Goal: Complete application form

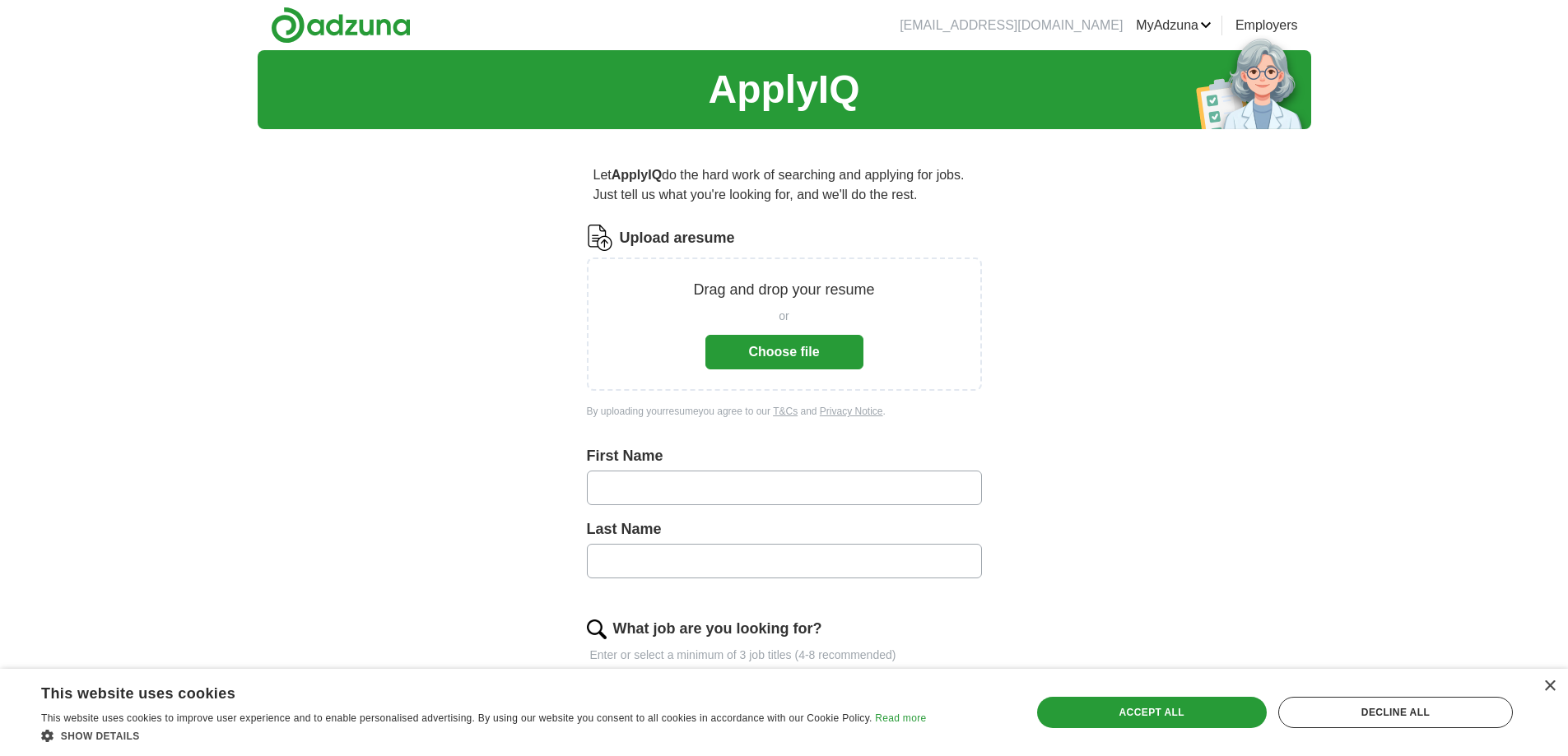
click at [757, 363] on button "Choose file" at bounding box center [784, 352] width 158 height 34
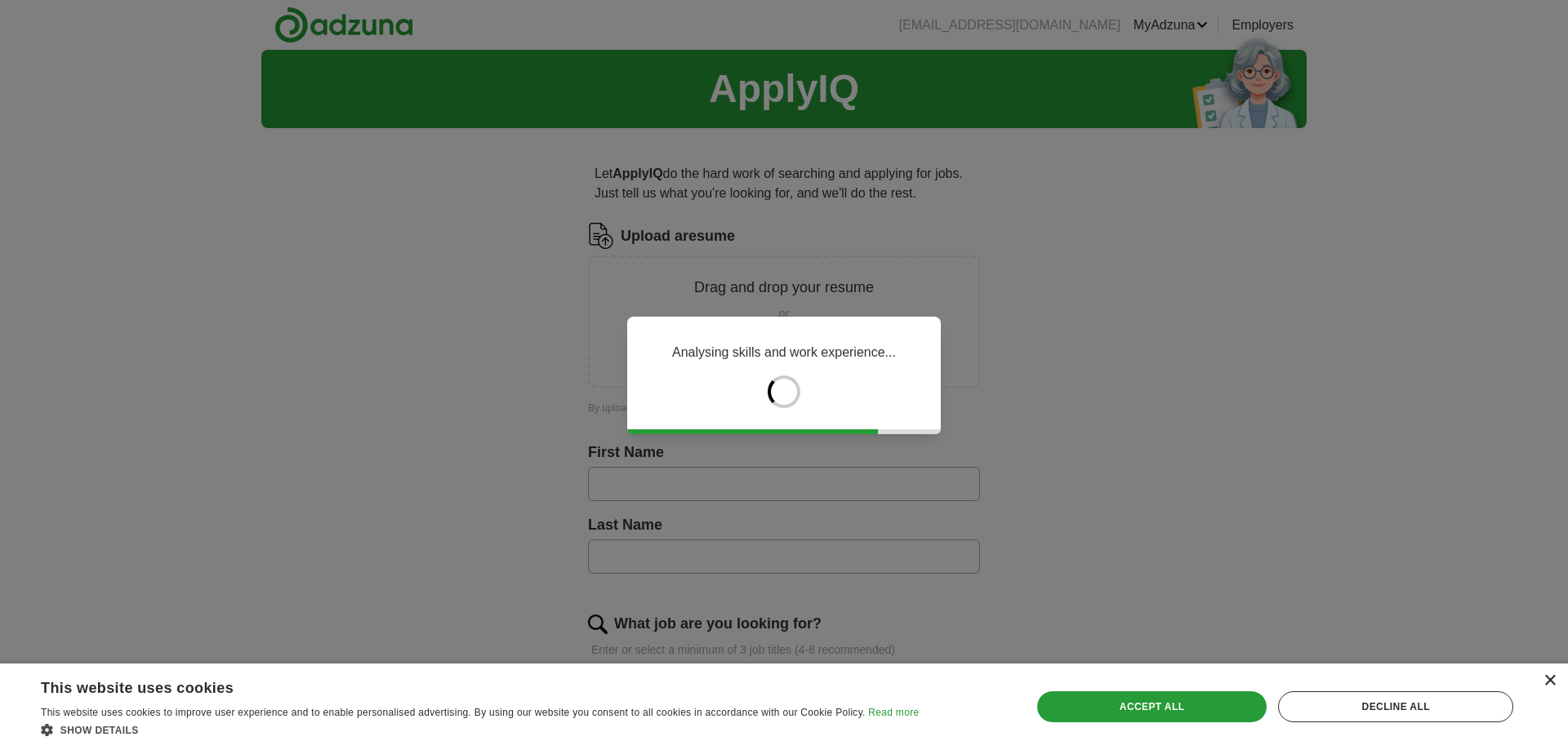
click at [1552, 681] on div "×" at bounding box center [1549, 681] width 13 height 13
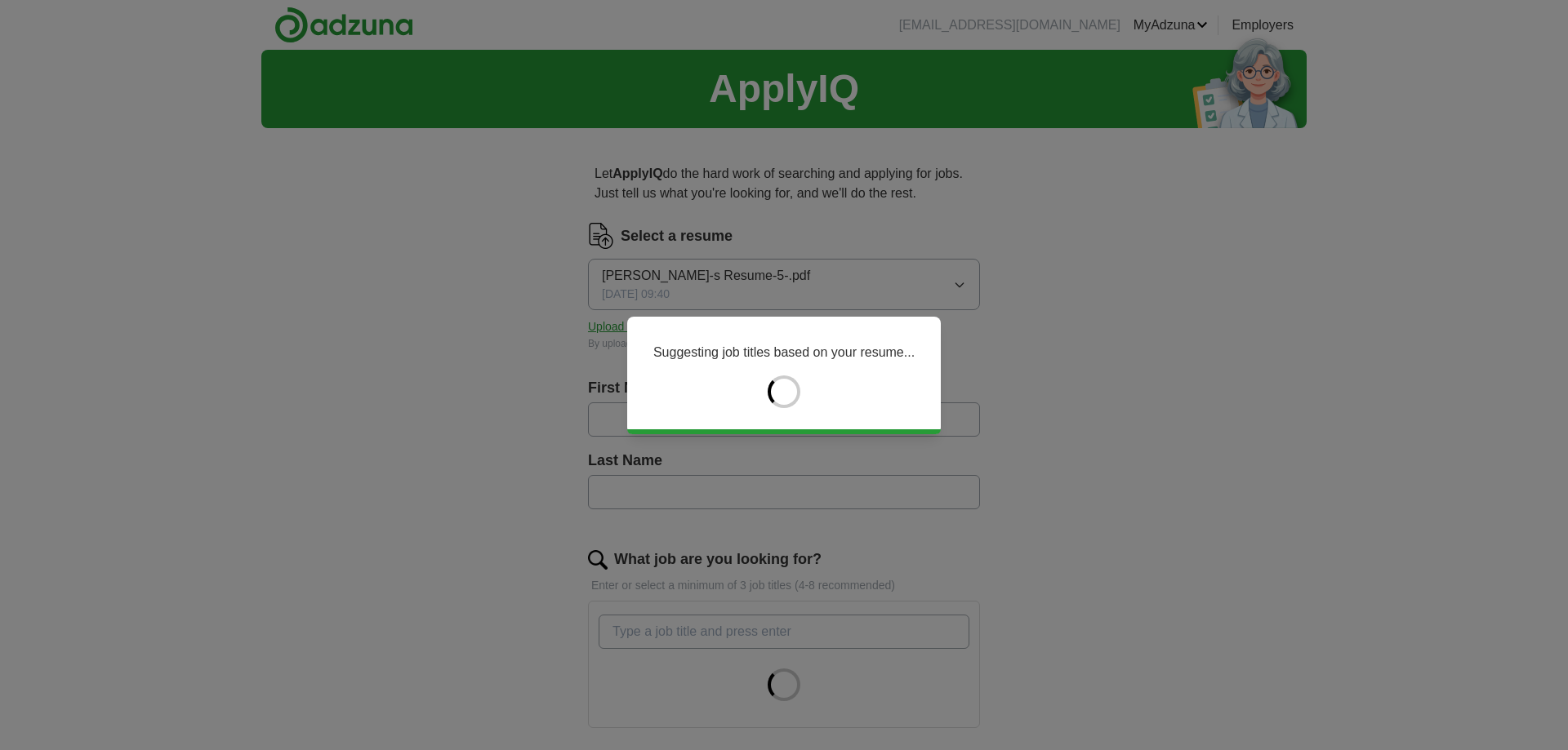
type input "*****"
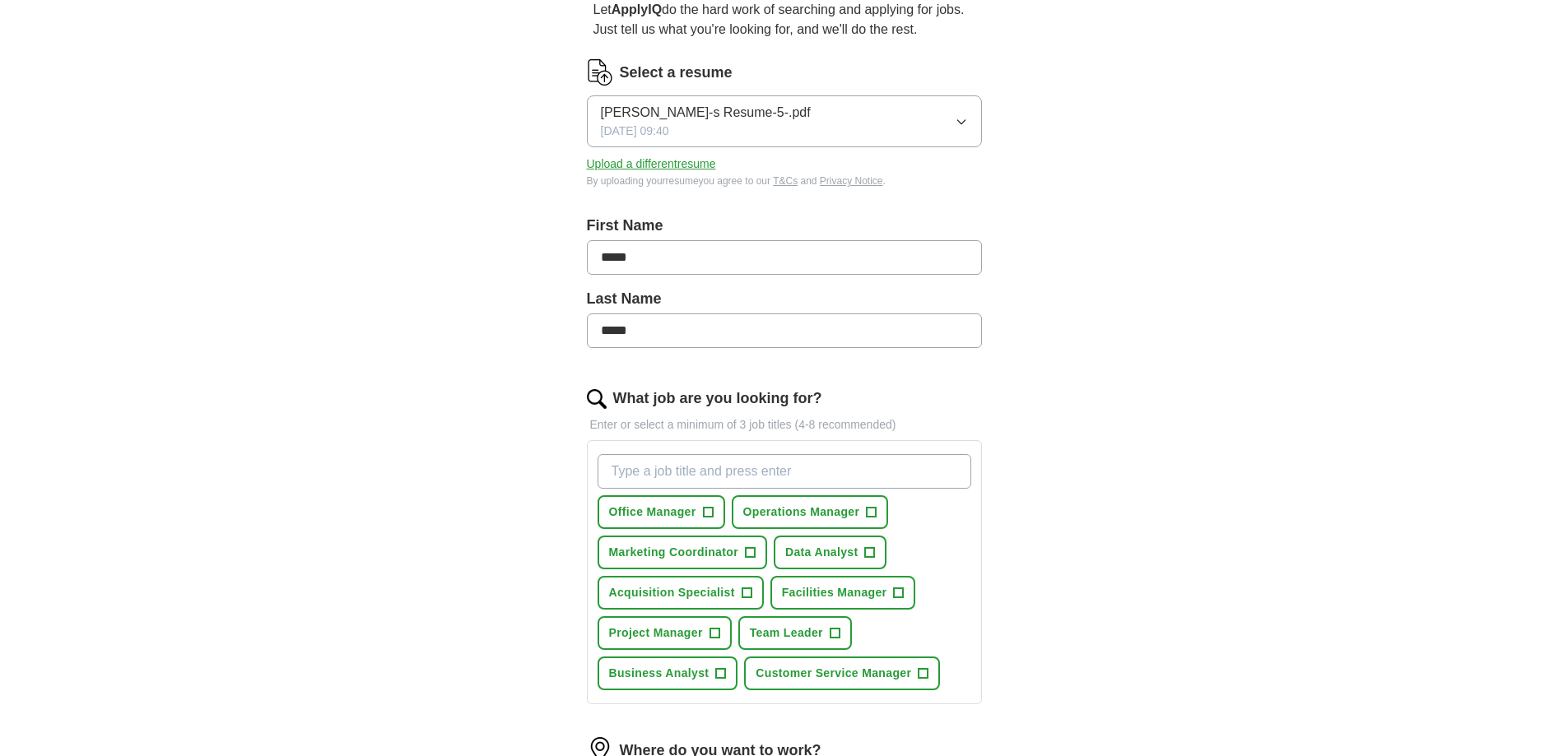
scroll to position [247, 0]
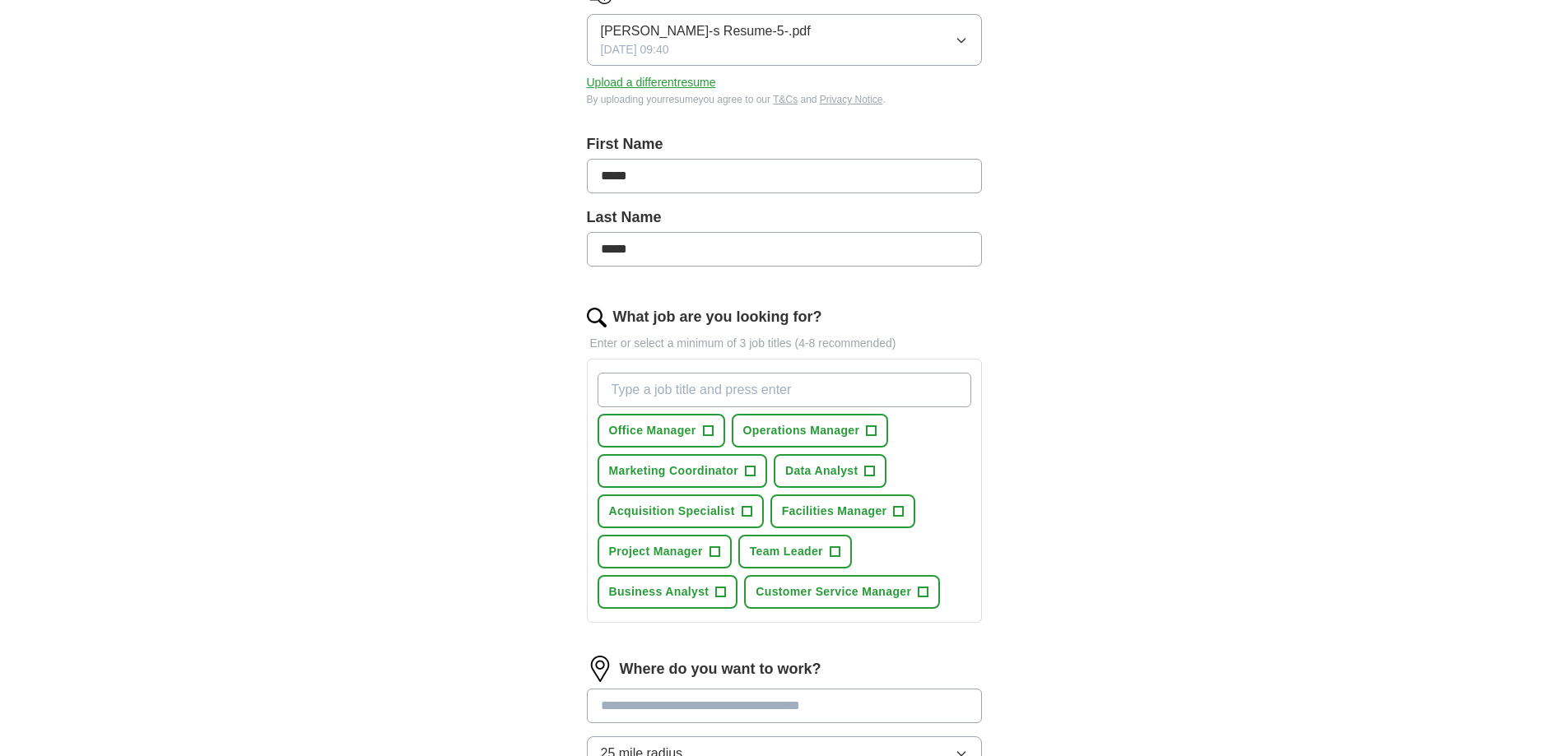
click at [699, 395] on input "What job are you looking for?" at bounding box center [784, 390] width 373 height 34
type input "Data Entry"
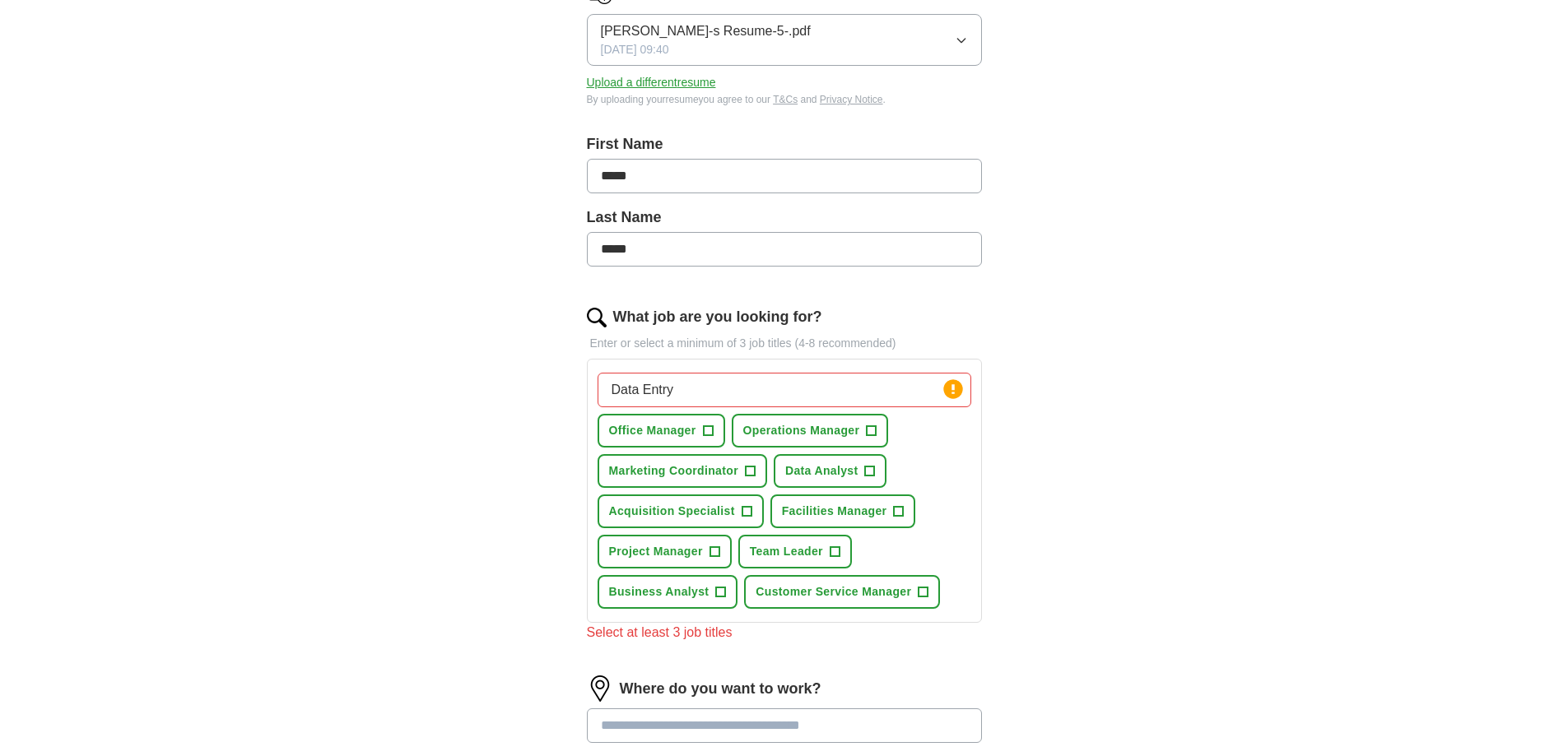
click at [684, 392] on input "Data Entry" at bounding box center [784, 390] width 373 height 34
type input "D"
click at [714, 551] on span "+" at bounding box center [714, 552] width 10 height 13
click at [871, 429] on span "+" at bounding box center [871, 431] width 10 height 13
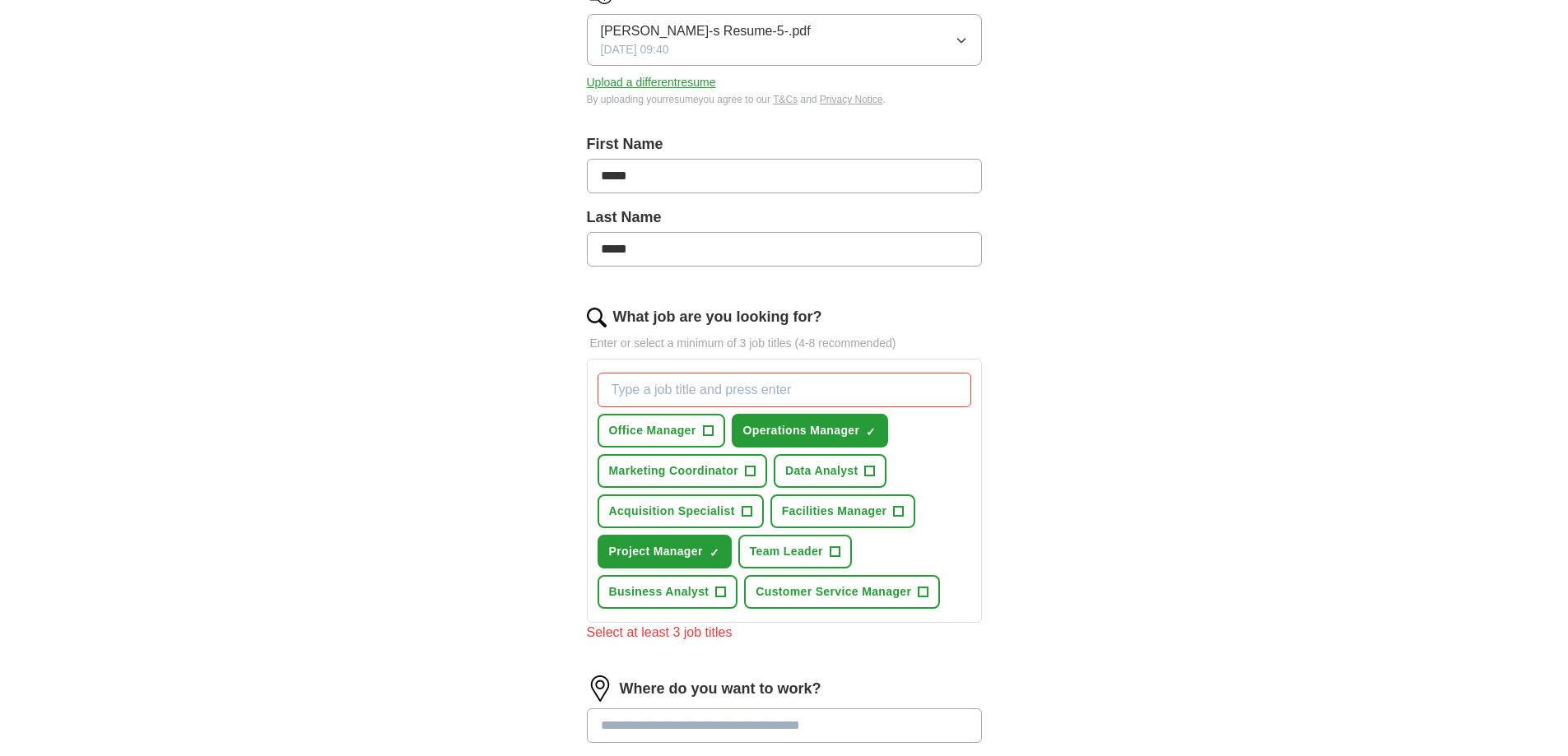
click at [720, 389] on input "What job are you looking for?" at bounding box center [784, 390] width 373 height 34
drag, startPoint x: 708, startPoint y: 389, endPoint x: 591, endPoint y: 389, distance: 117.0
click at [591, 389] on div "data entry Press return to add title Office Manager + Operations Manager ✓ × Ma…" at bounding box center [784, 490] width 395 height 264
type input "Data Entry"
click at [693, 391] on input "Data Entry" at bounding box center [784, 390] width 373 height 34
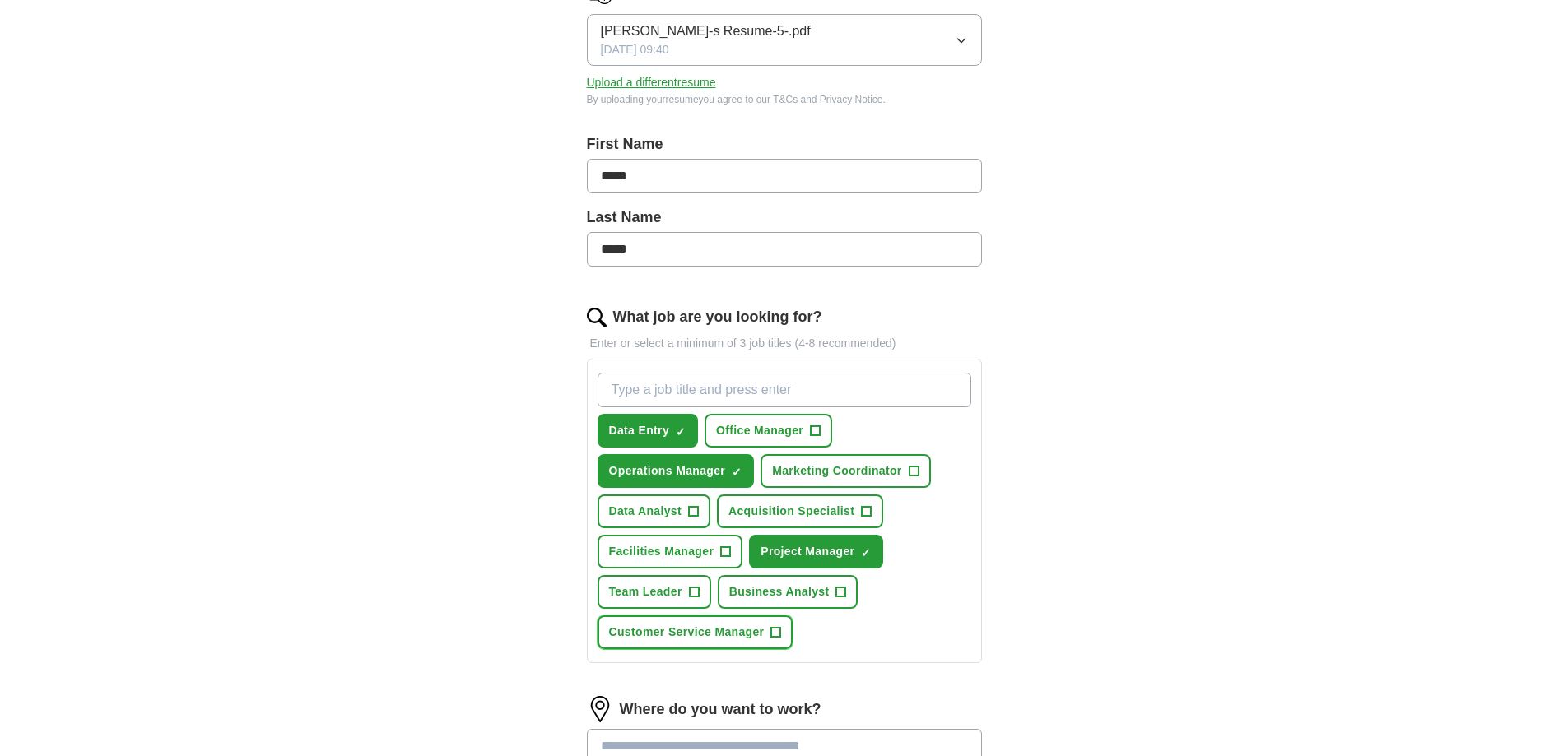
click at [776, 630] on span "+" at bounding box center [776, 632] width 10 height 13
click at [644, 398] on input "What job are you looking for?" at bounding box center [784, 390] width 373 height 34
type input "Customer Service Agent"
click at [750, 387] on input "Customer Service Agent" at bounding box center [784, 390] width 373 height 34
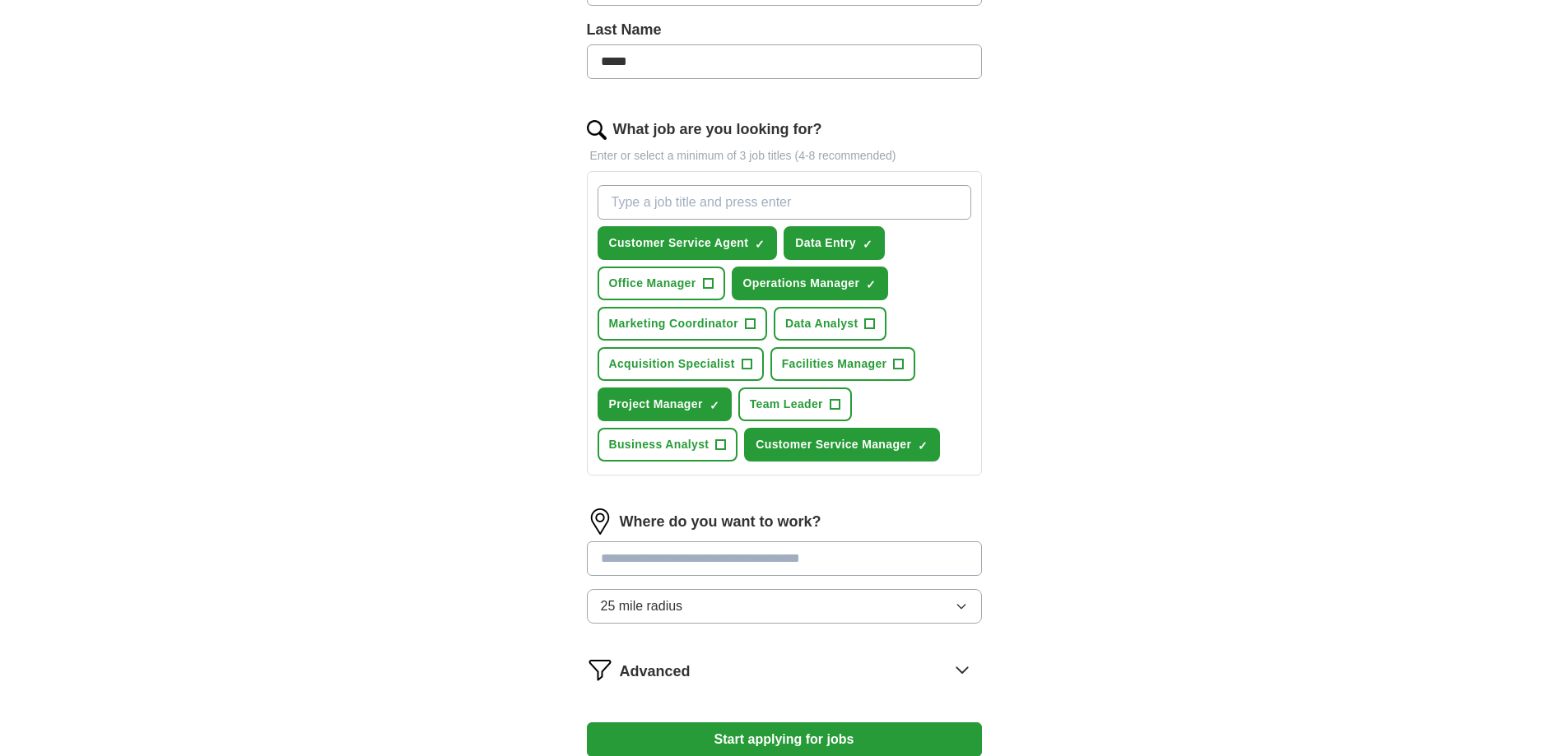
scroll to position [493, 0]
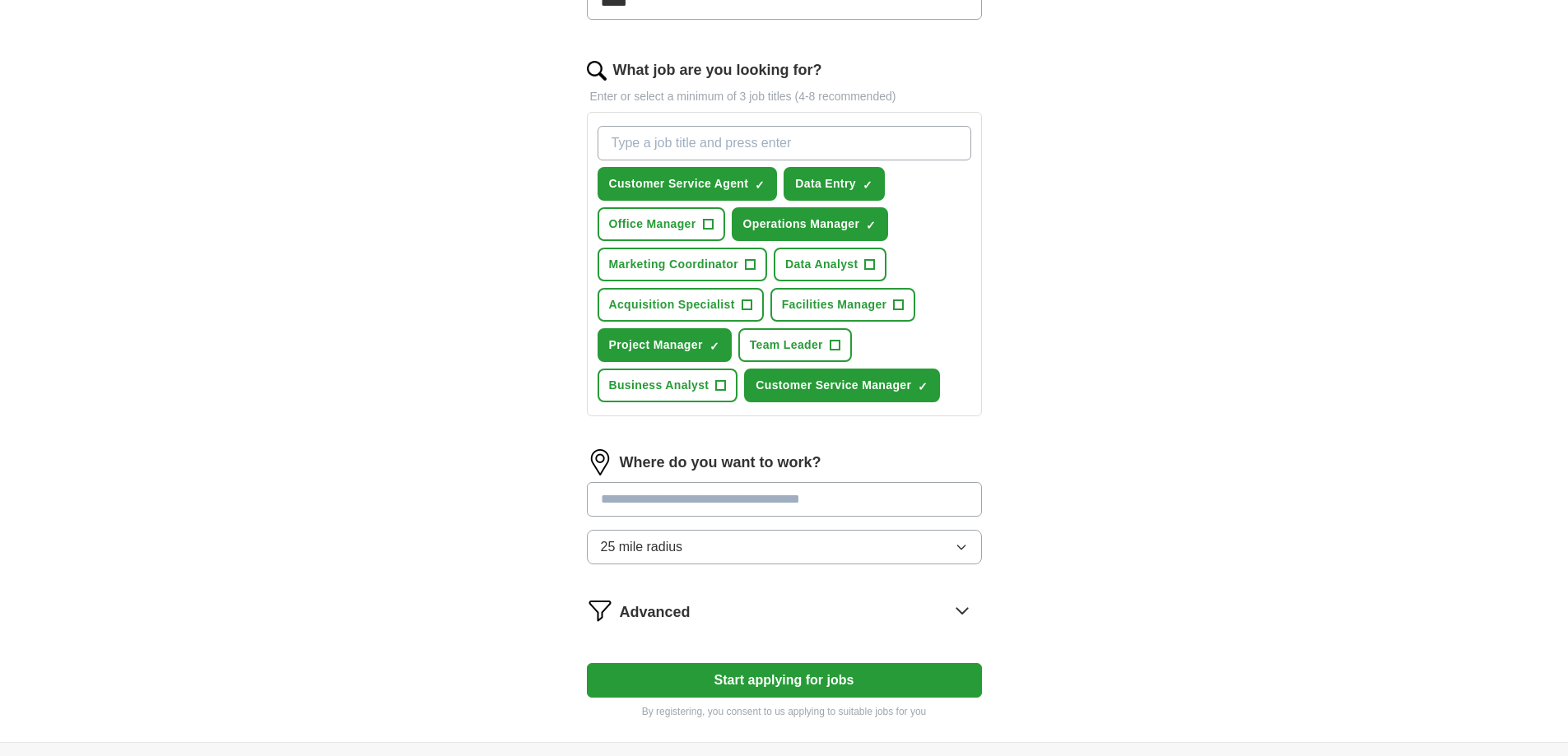
click at [739, 493] on input "text" at bounding box center [784, 499] width 395 height 34
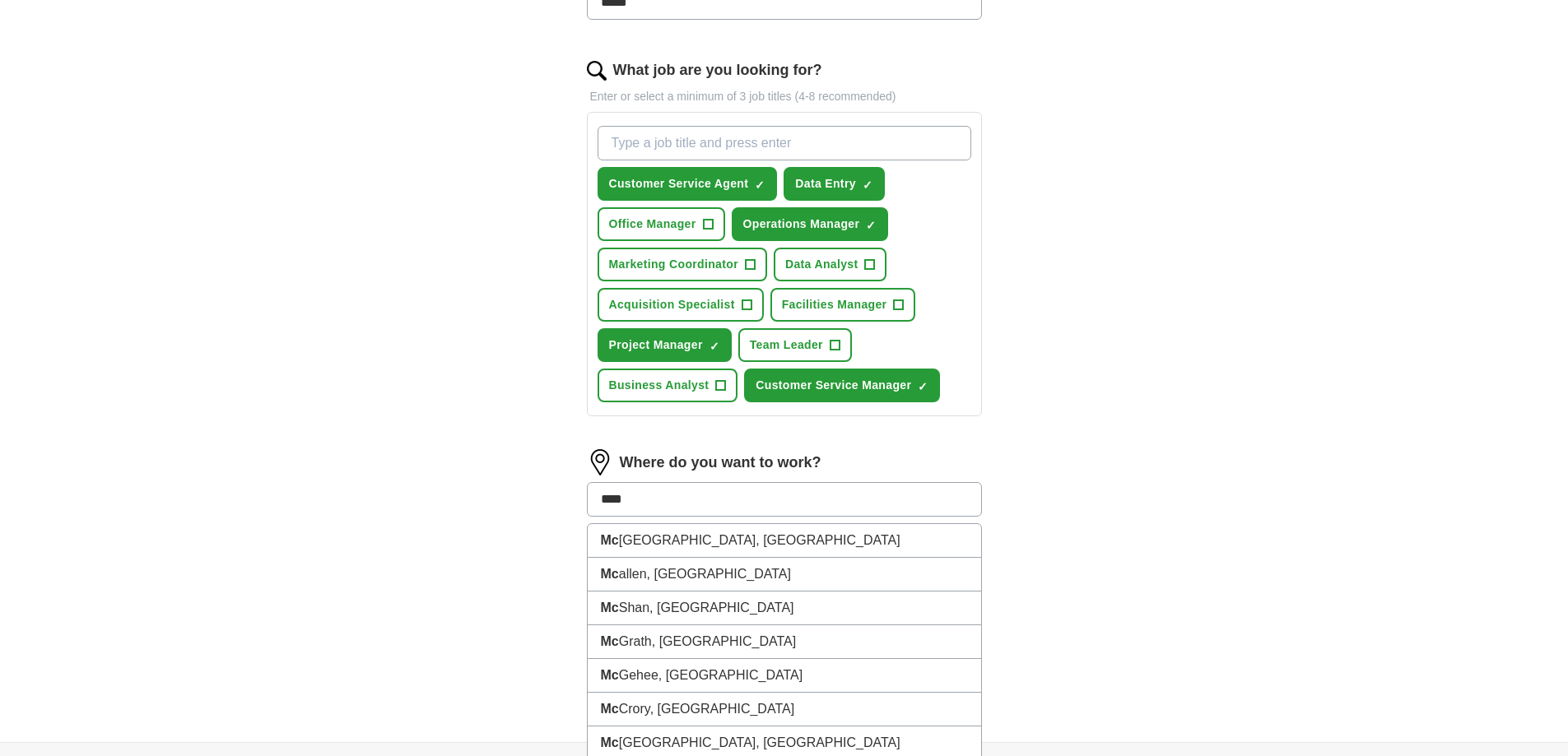
type input "*****"
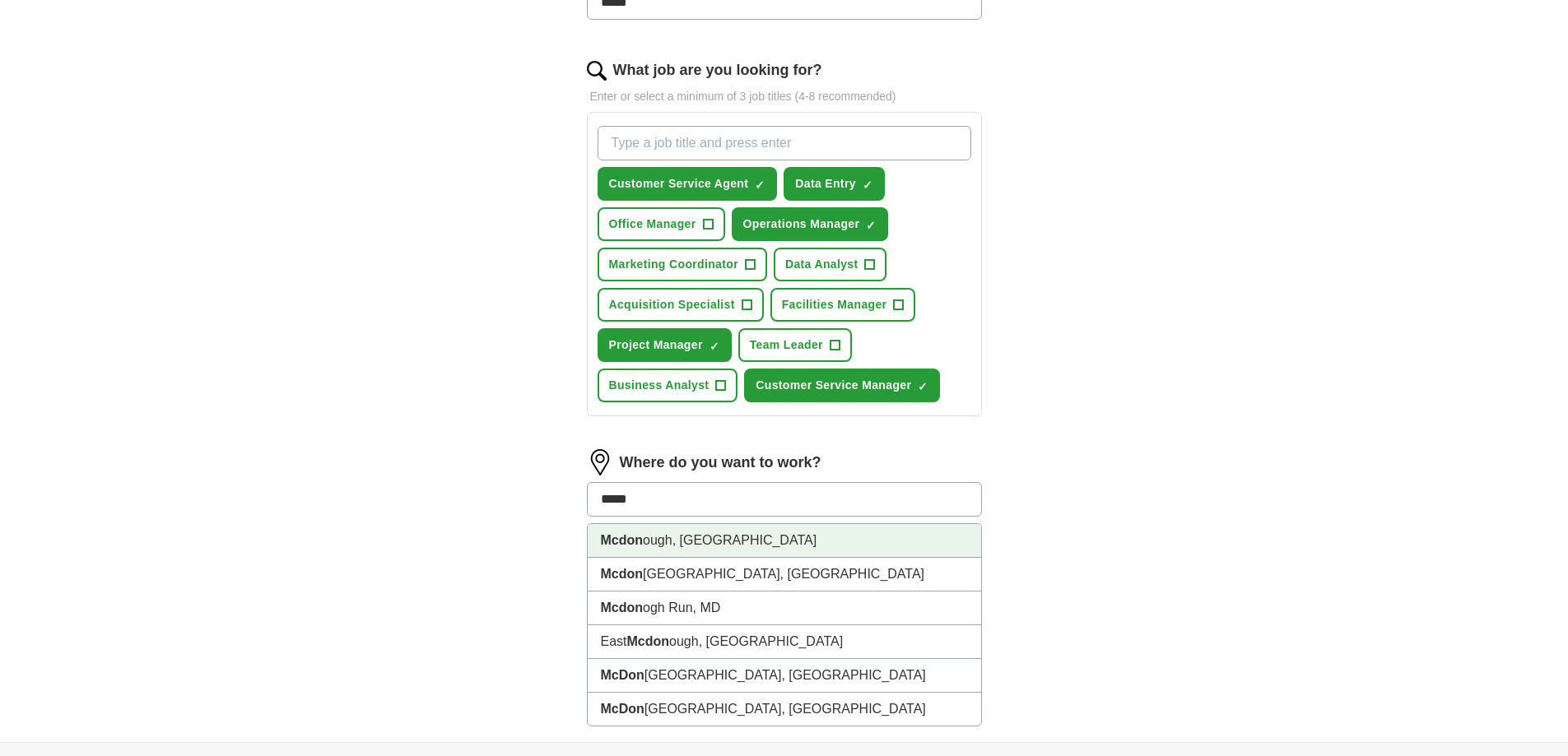
click at [760, 546] on li "Mcdon ough, GA" at bounding box center [784, 541] width 394 height 34
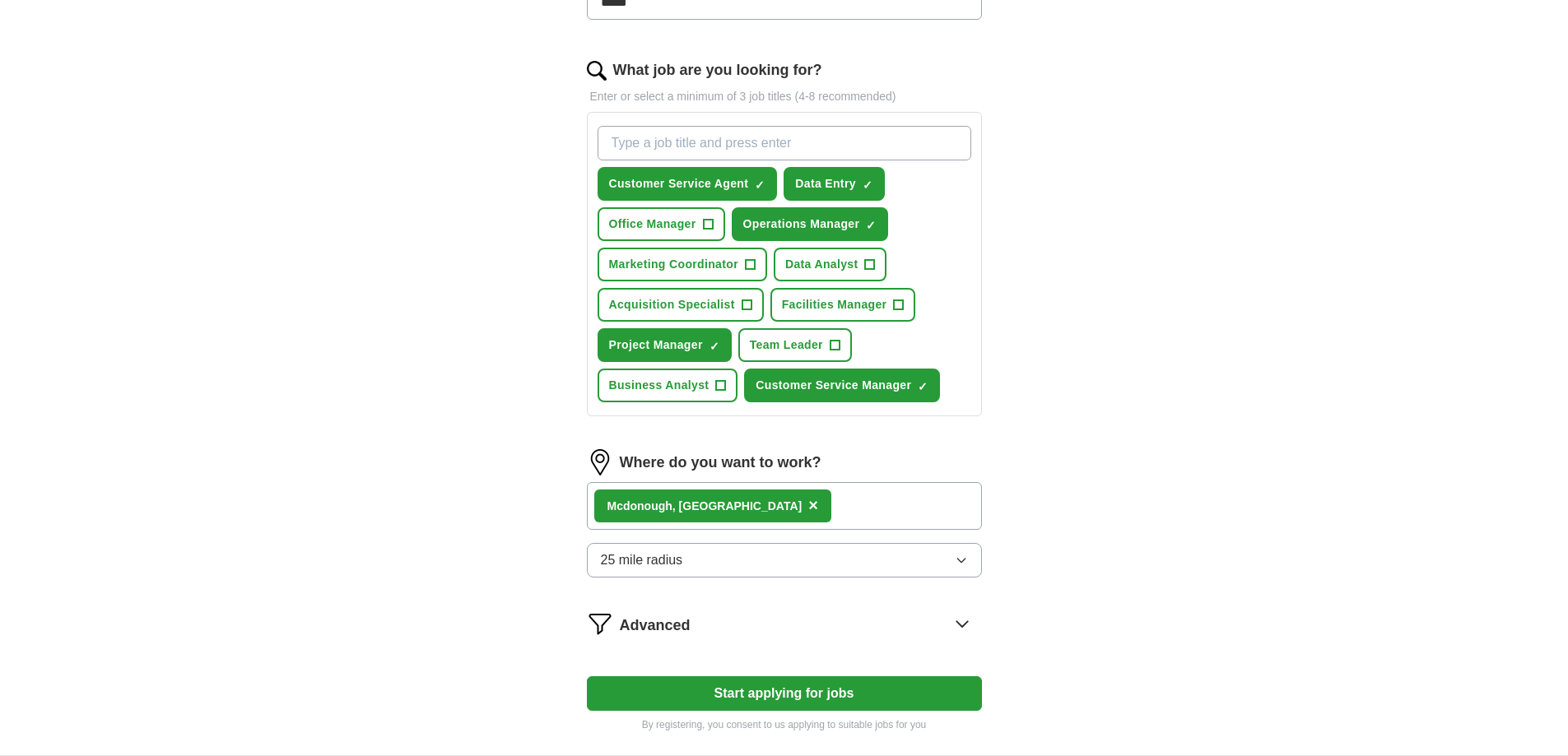
click at [907, 504] on div "Mcdon ough, GA ×" at bounding box center [784, 506] width 395 height 48
click at [825, 509] on div "Mcdon ough, GA ×" at bounding box center [784, 506] width 395 height 48
click at [761, 505] on div "Mcdon ough, GA ×" at bounding box center [784, 506] width 395 height 48
click at [753, 505] on div "Mcdon ough, GA ×" at bounding box center [784, 506] width 395 height 48
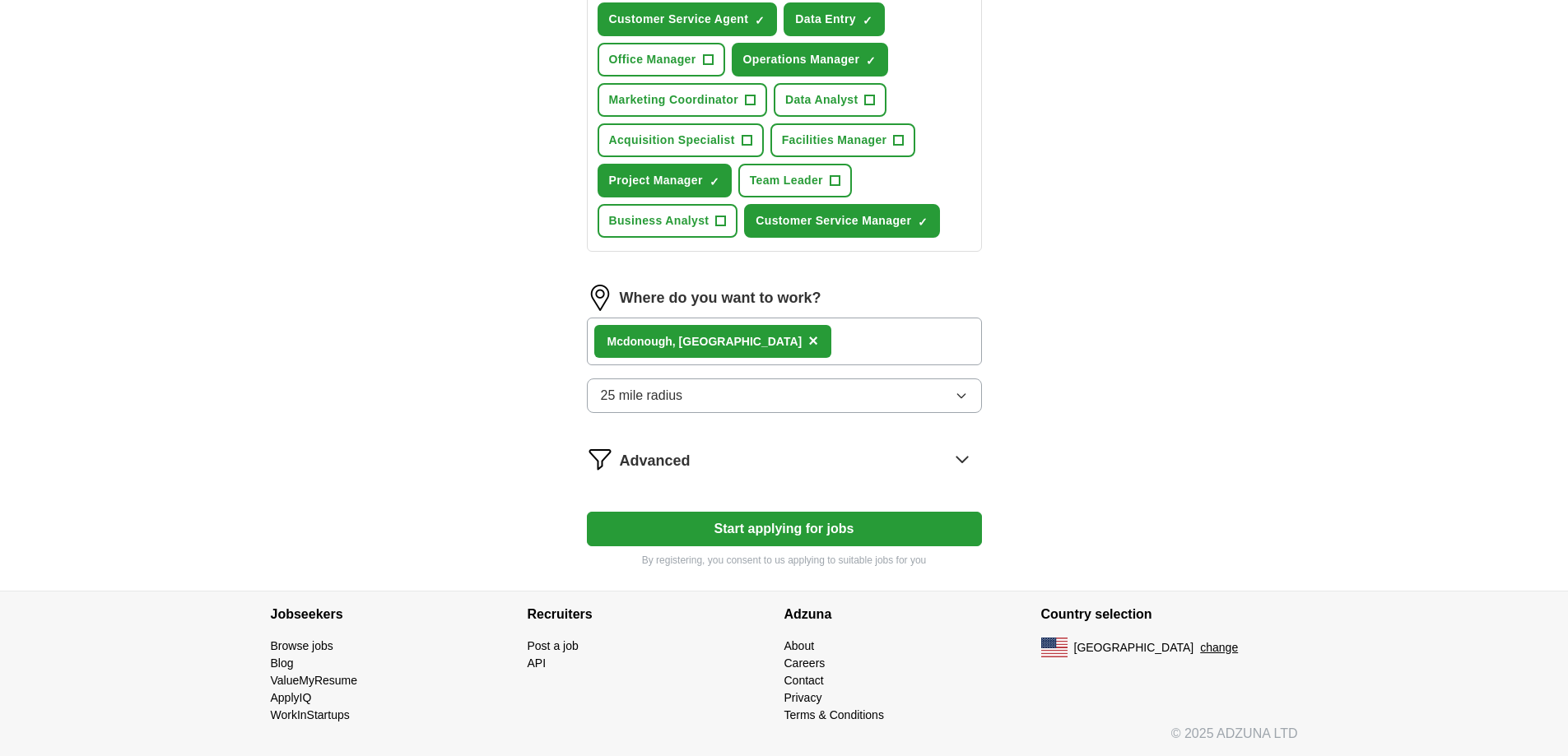
scroll to position [576, 0]
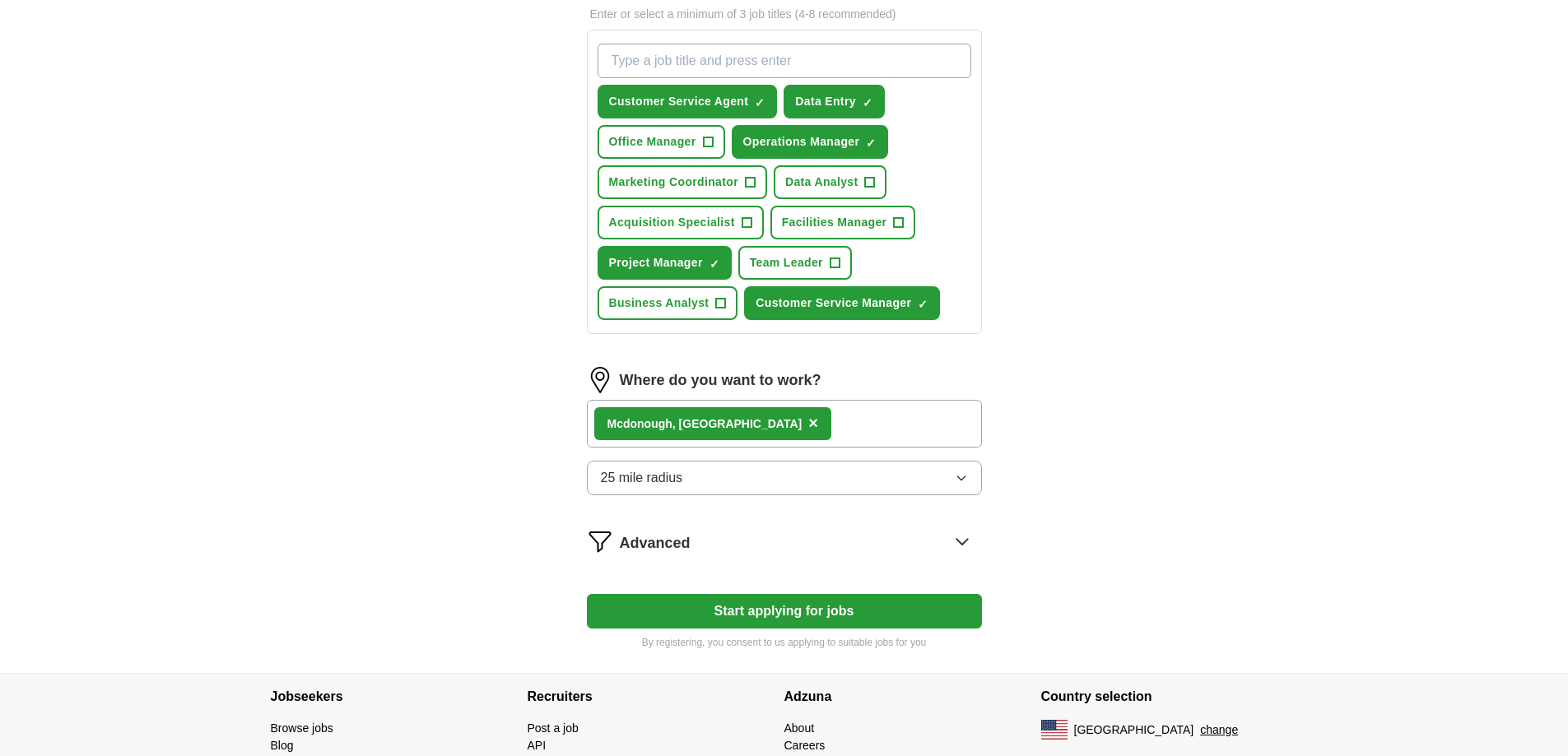
click at [959, 542] on icon at bounding box center [961, 542] width 11 height 6
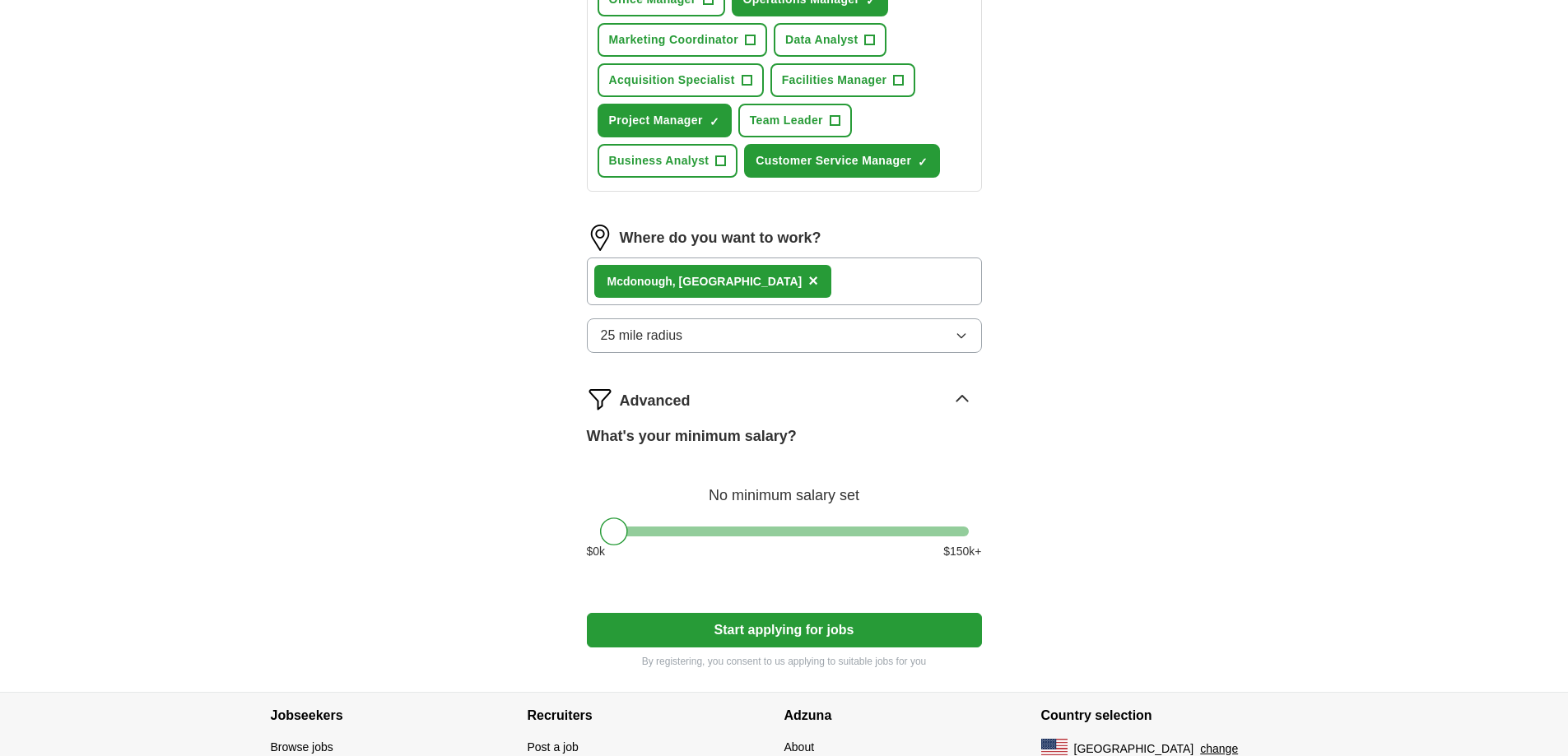
scroll to position [740, 0]
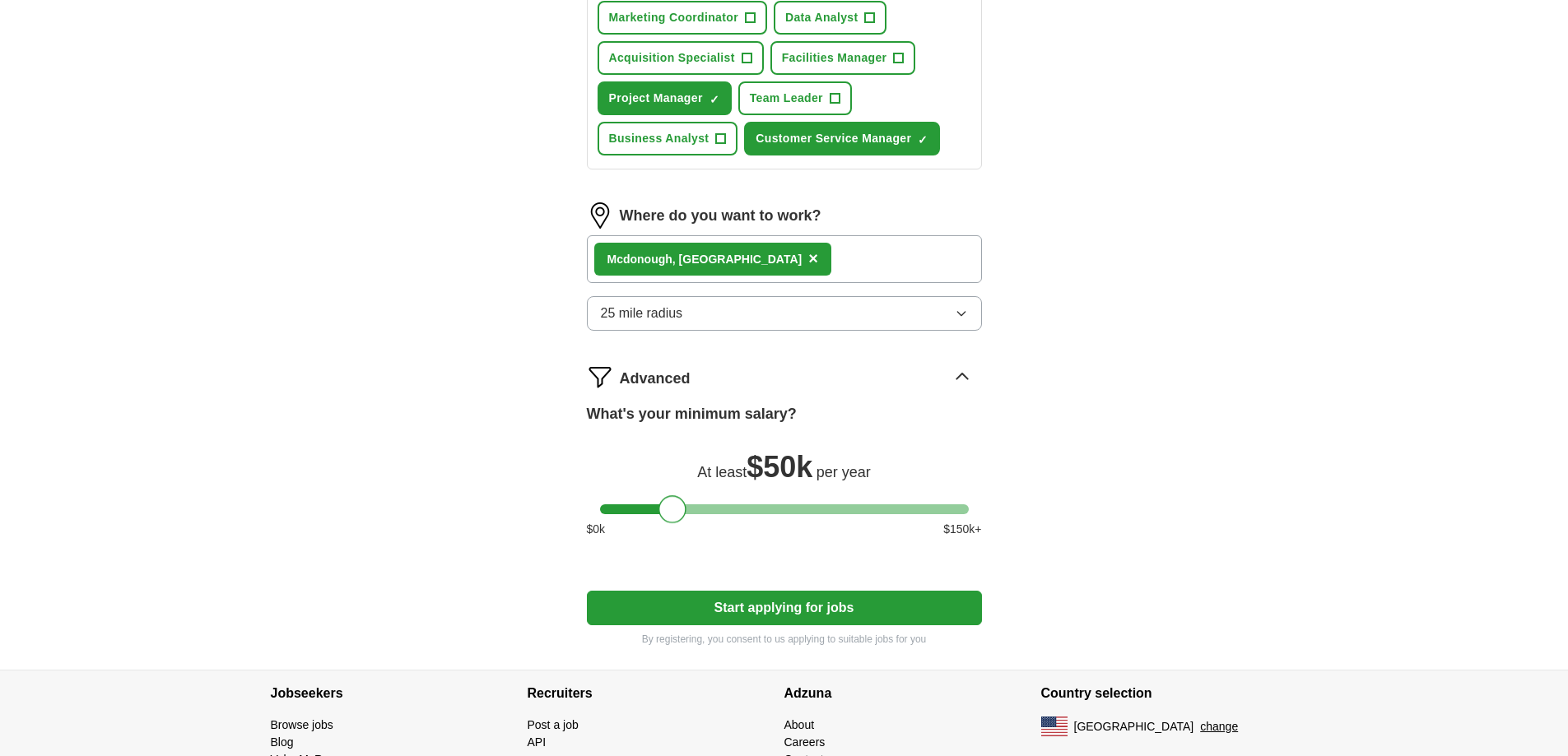
drag, startPoint x: 621, startPoint y: 508, endPoint x: 682, endPoint y: 514, distance: 61.3
click at [682, 514] on div at bounding box center [672, 509] width 28 height 28
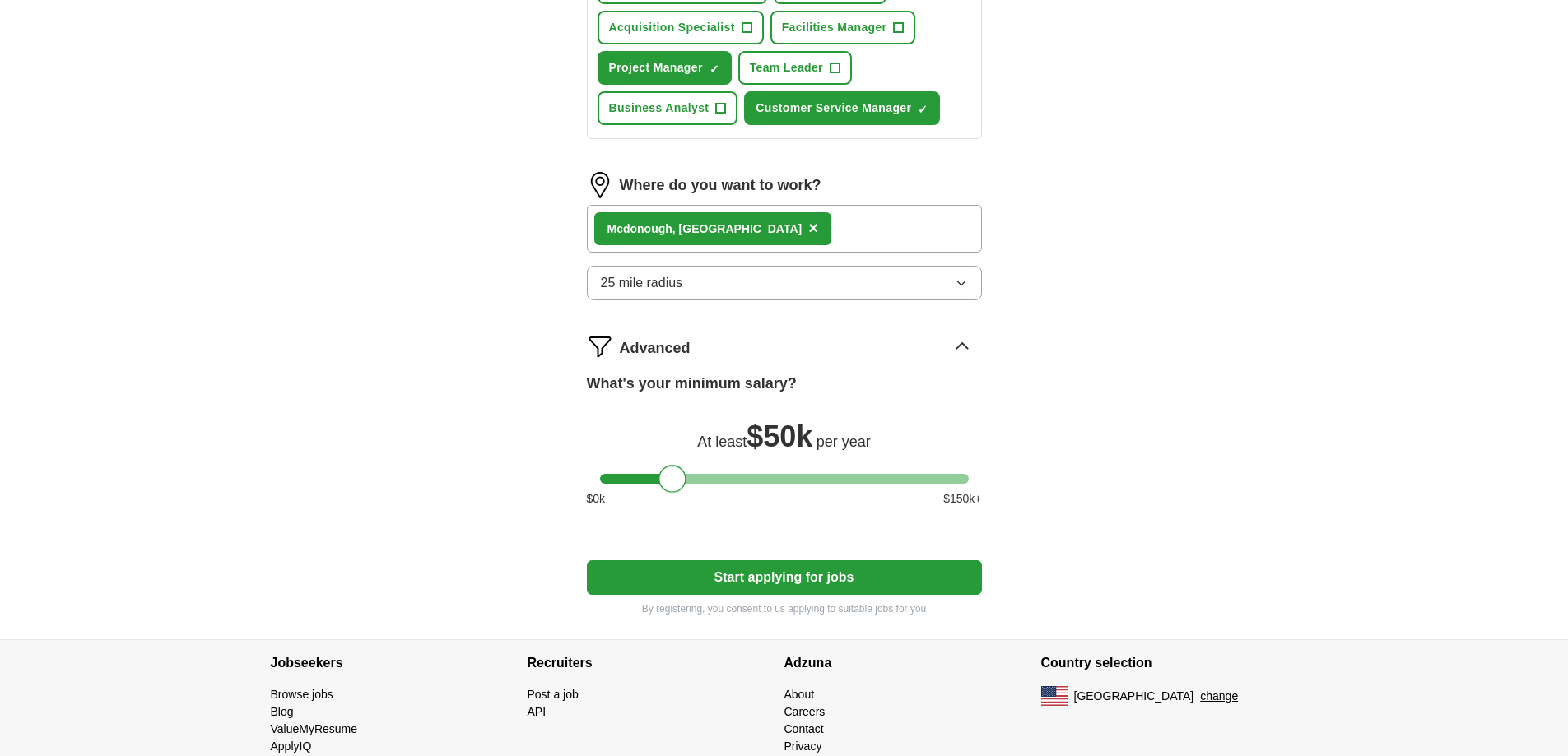
scroll to position [820, 0]
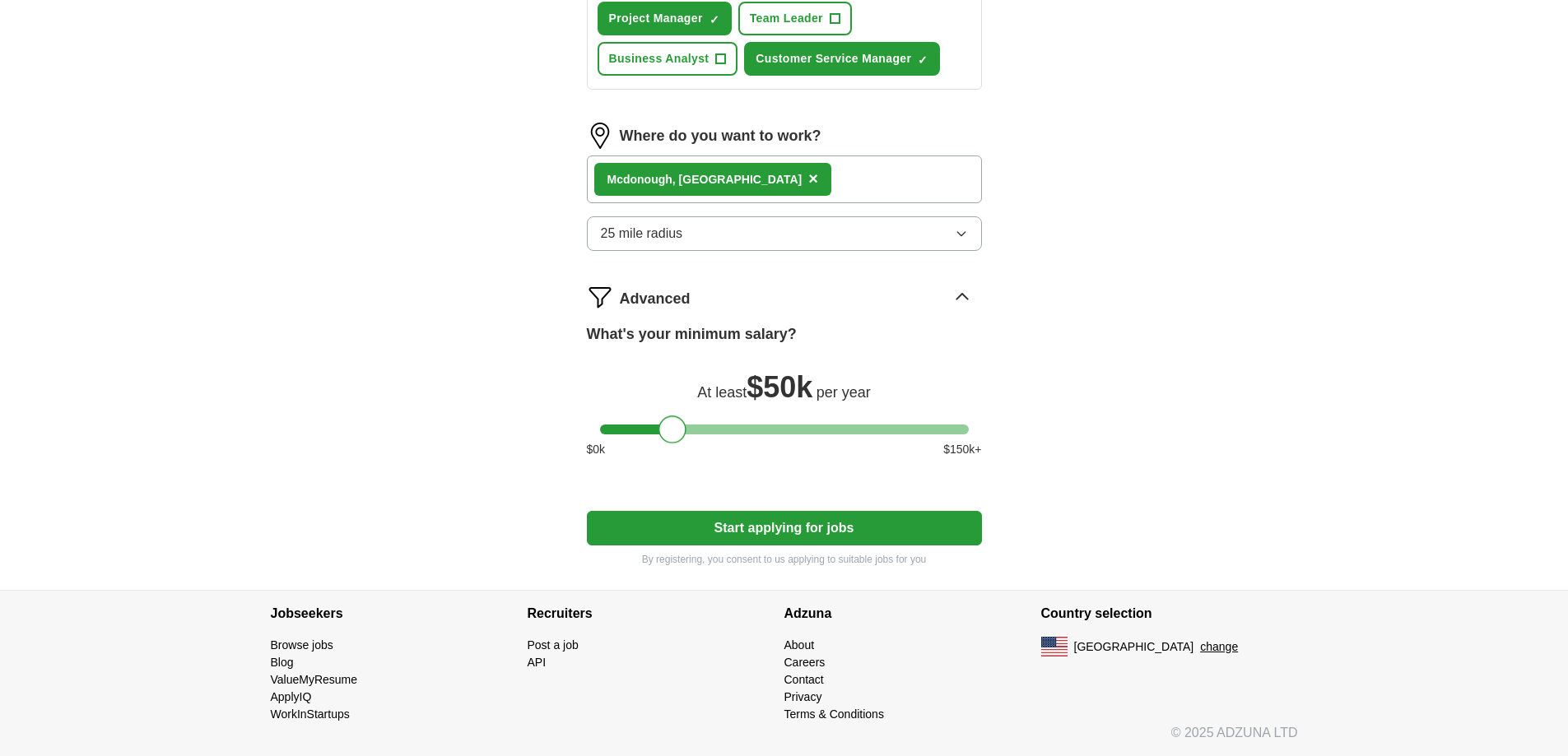
click at [806, 526] on button "Start applying for jobs" at bounding box center [784, 527] width 395 height 34
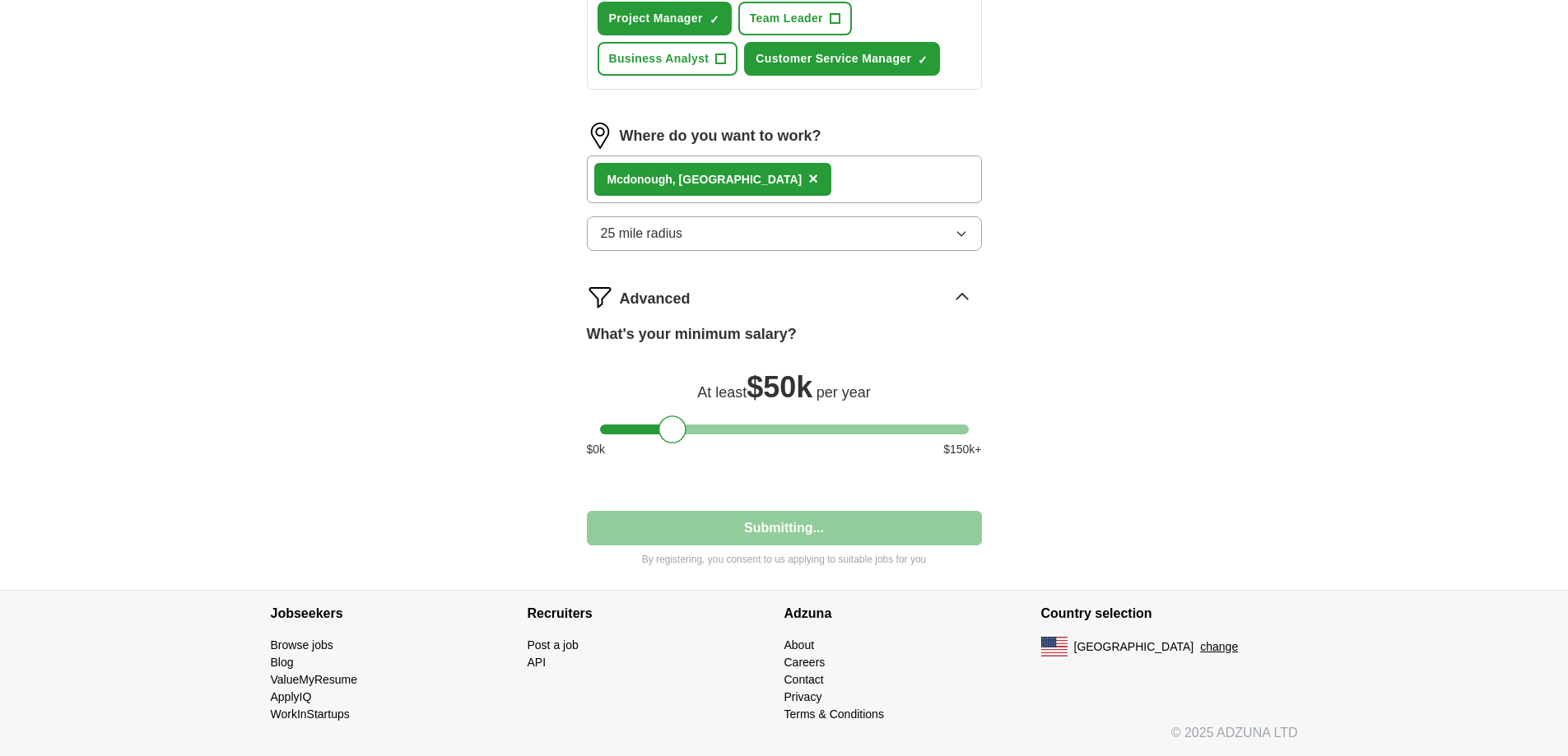
select select "**"
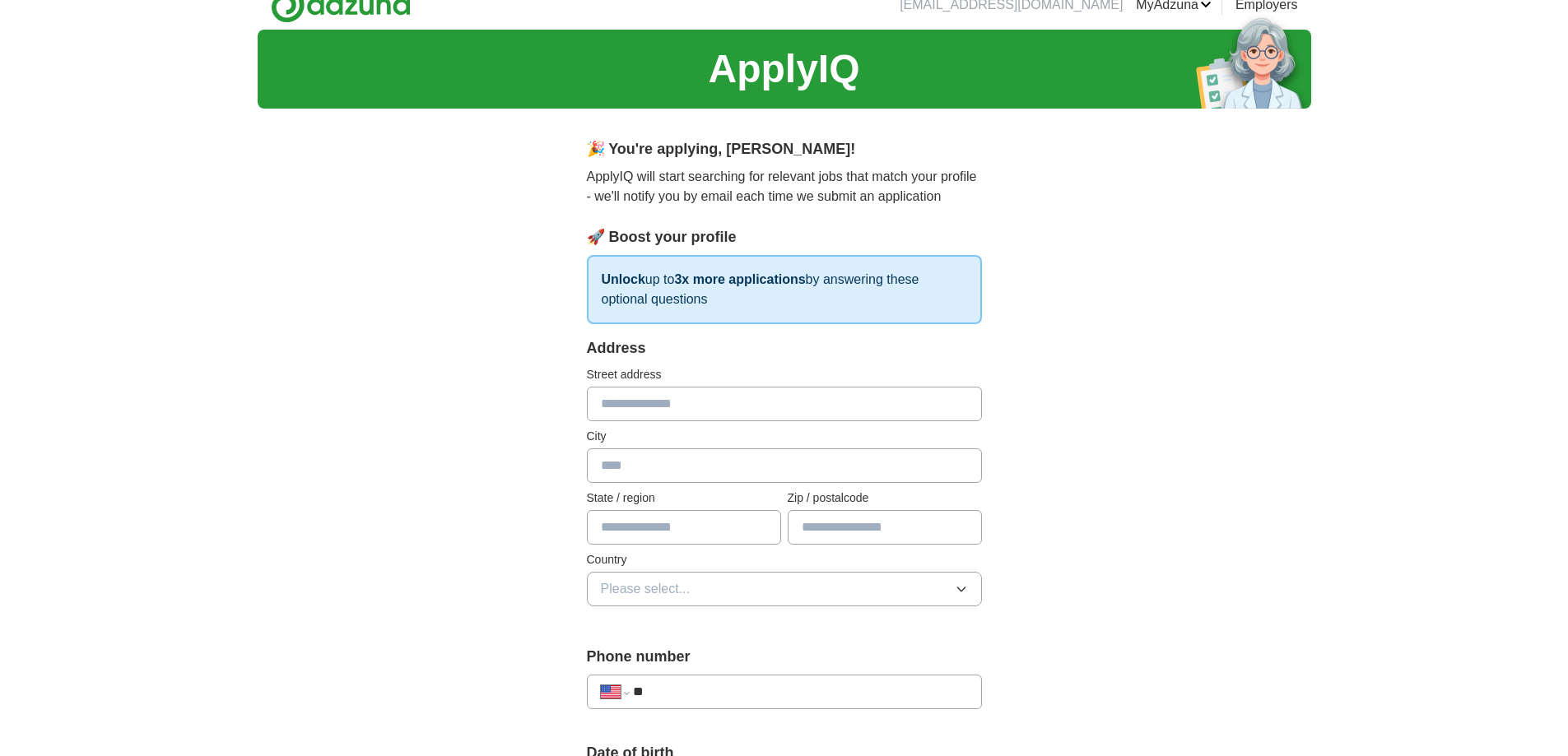
scroll to position [0, 0]
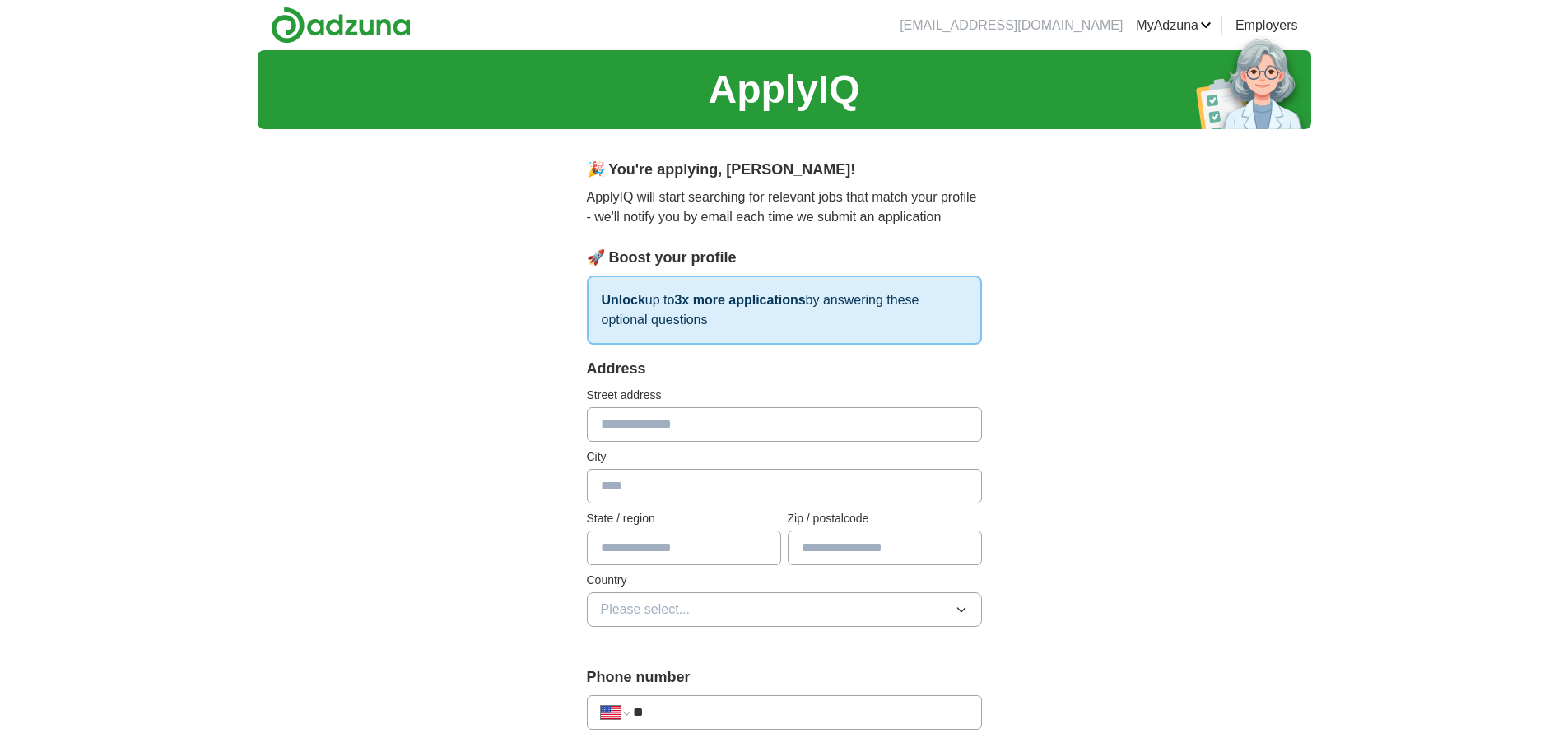
click at [702, 429] on input "text" at bounding box center [784, 424] width 395 height 34
type input "**********"
type input "*********"
type input "**"
type input "*****"
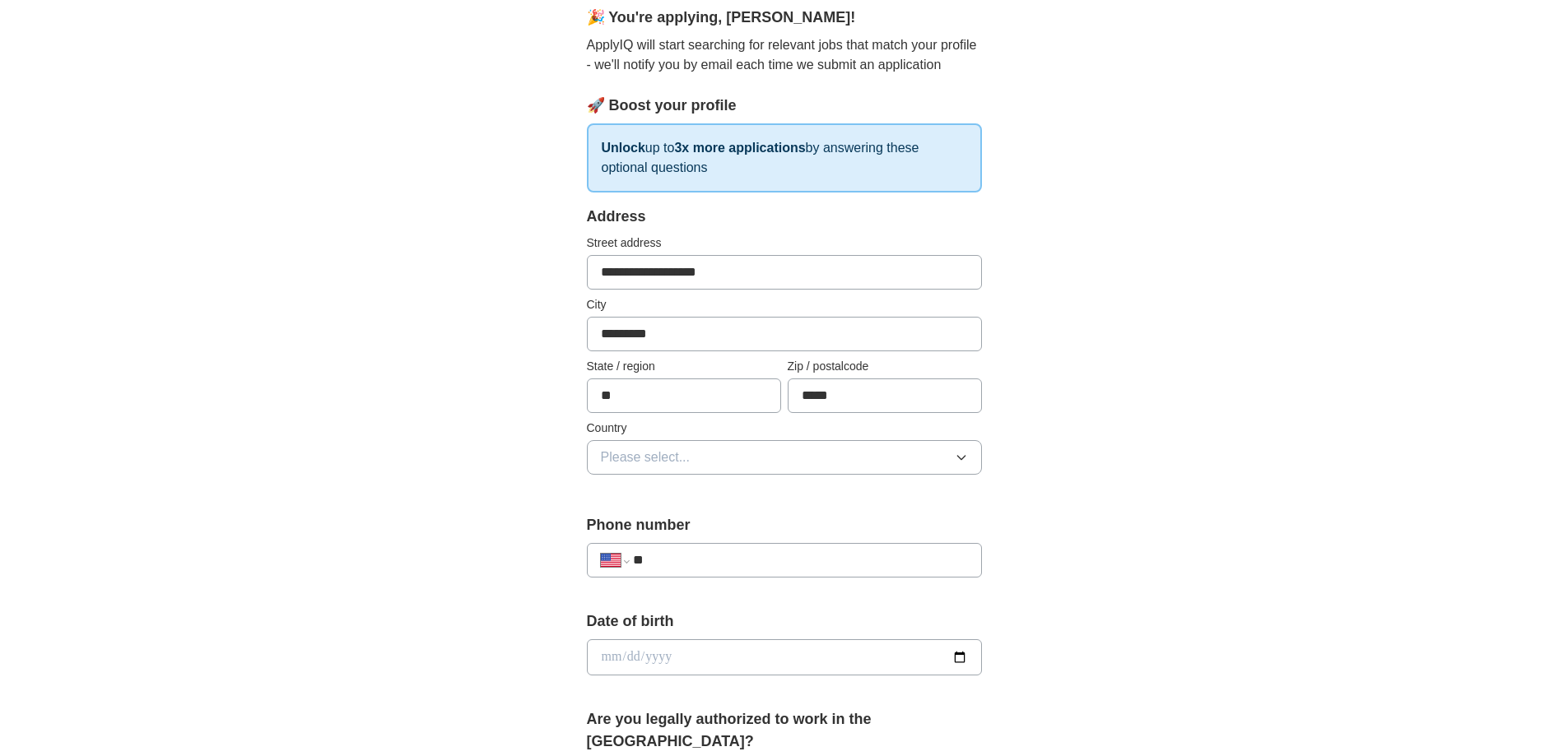
scroll to position [164, 0]
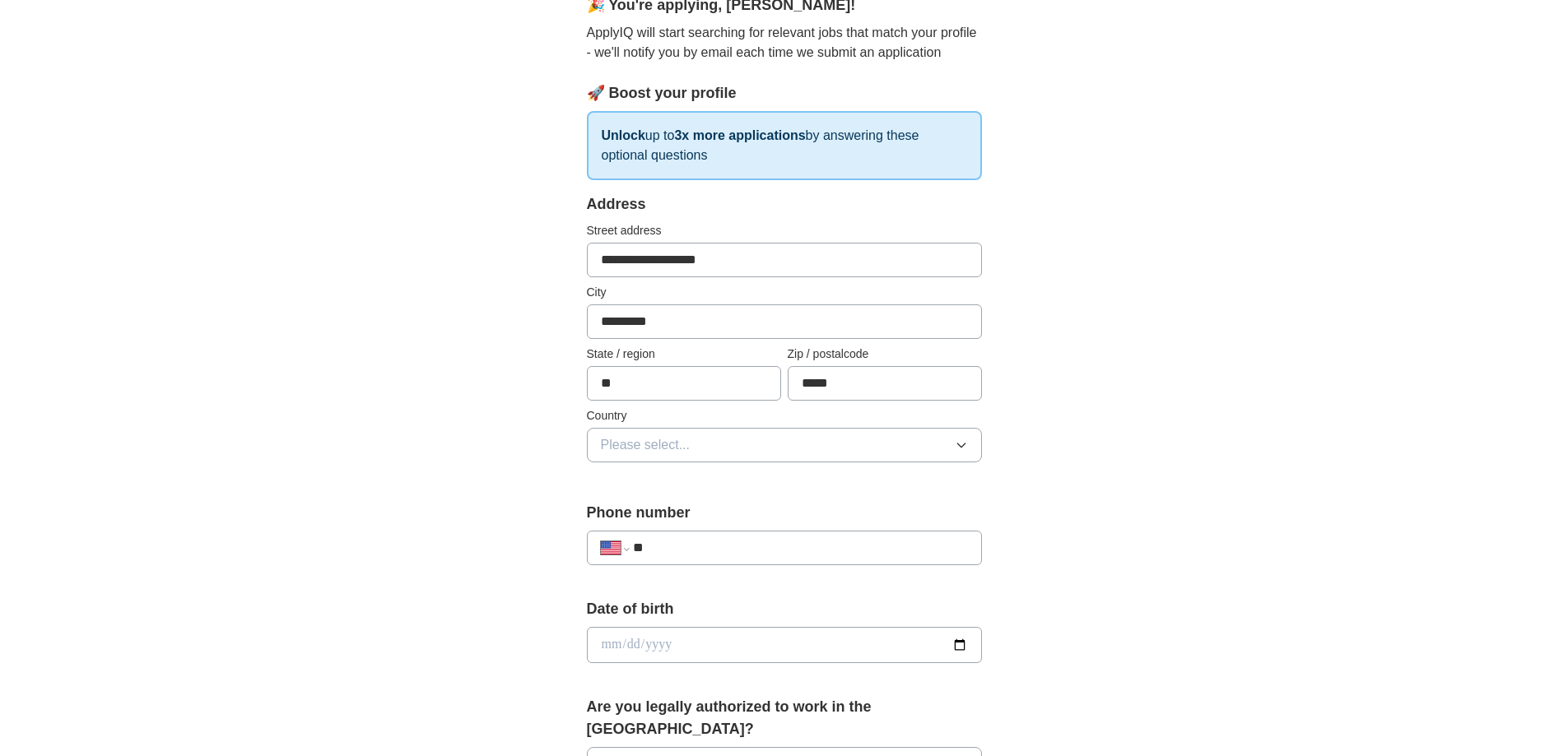
click at [708, 447] on button "Please select..." at bounding box center [784, 444] width 395 height 34
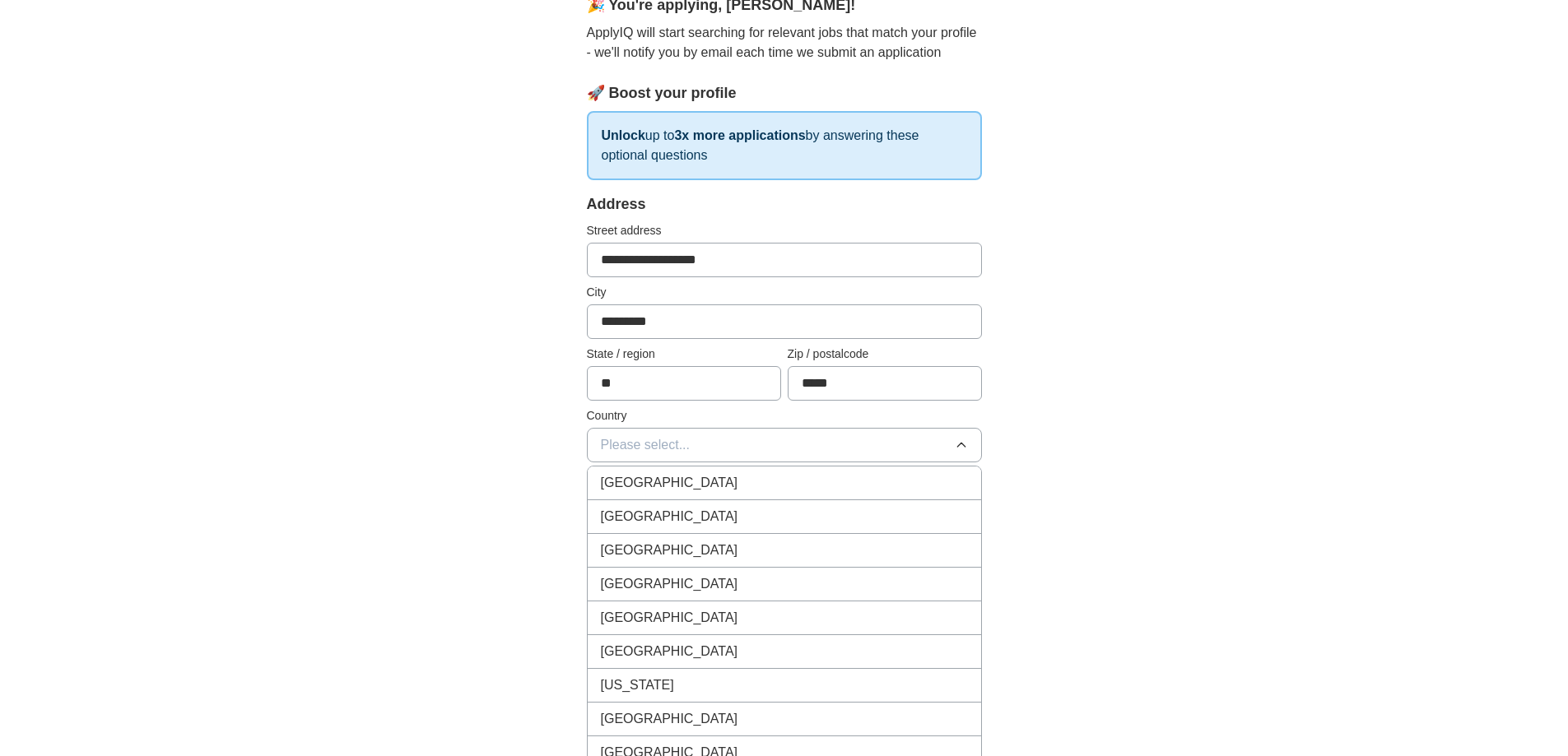
click at [719, 515] on div "United States" at bounding box center [784, 517] width 367 height 20
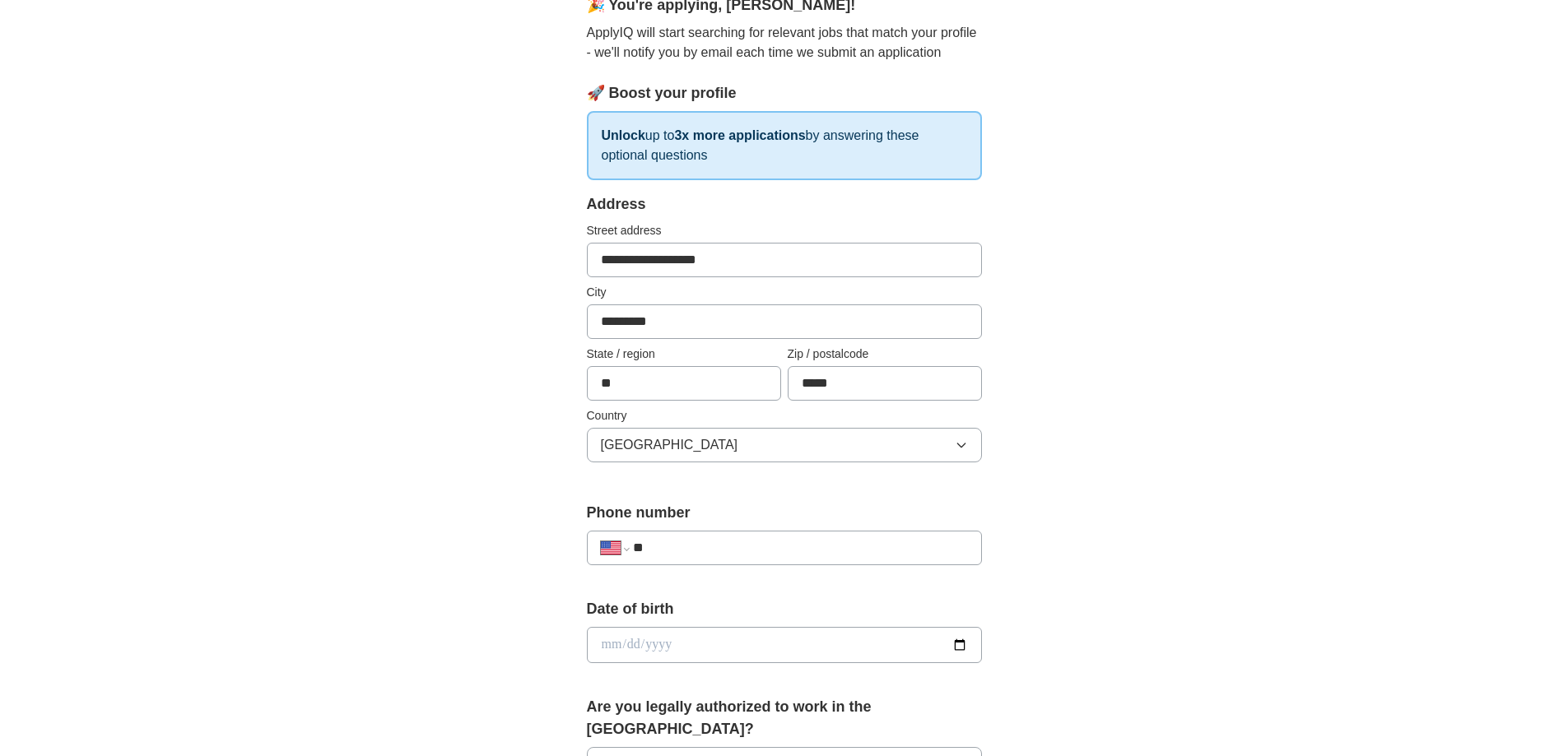
click at [713, 546] on input "**" at bounding box center [800, 548] width 334 height 20
type input "**********"
click at [612, 650] on input "date" at bounding box center [784, 645] width 395 height 36
type input "**********"
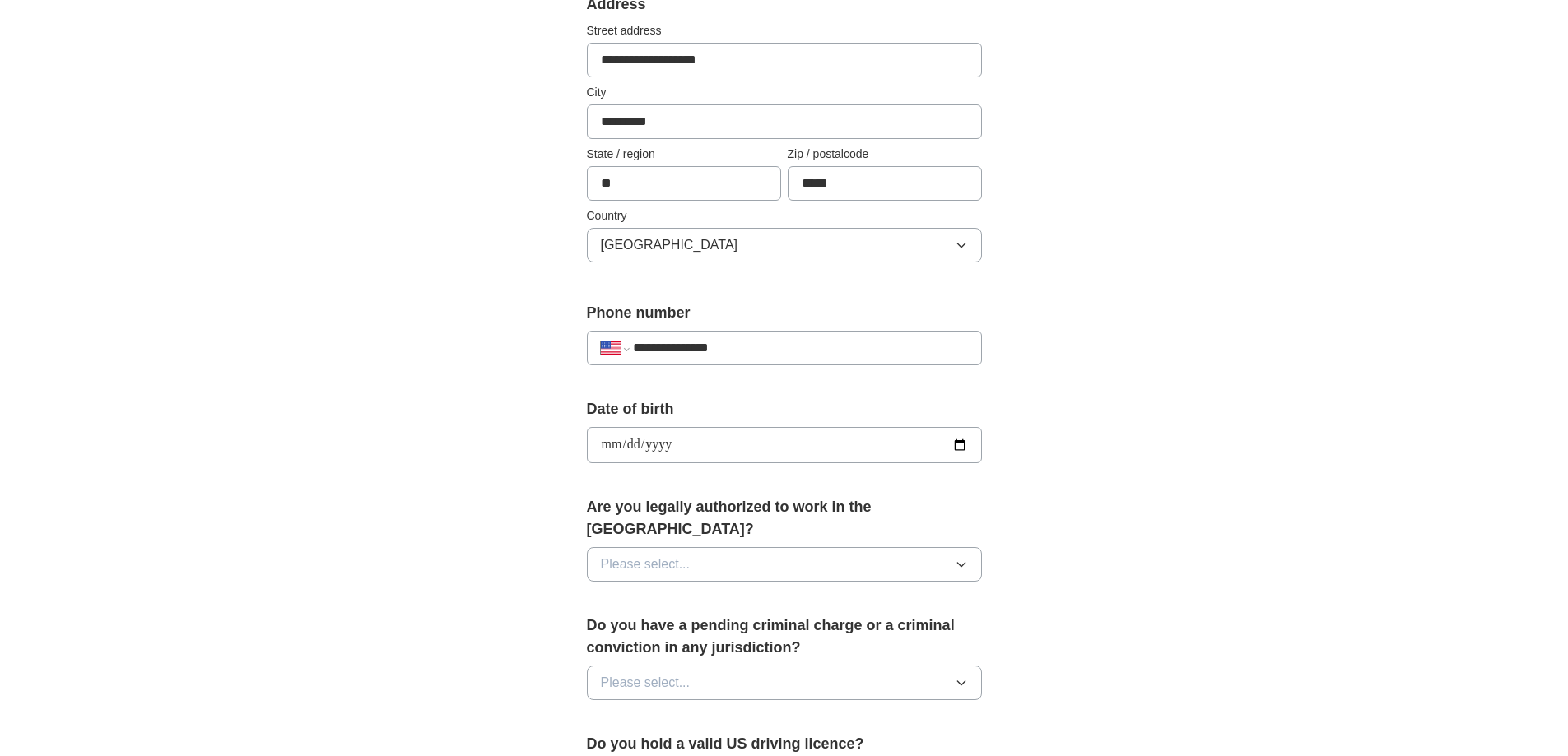
scroll to position [411, 0]
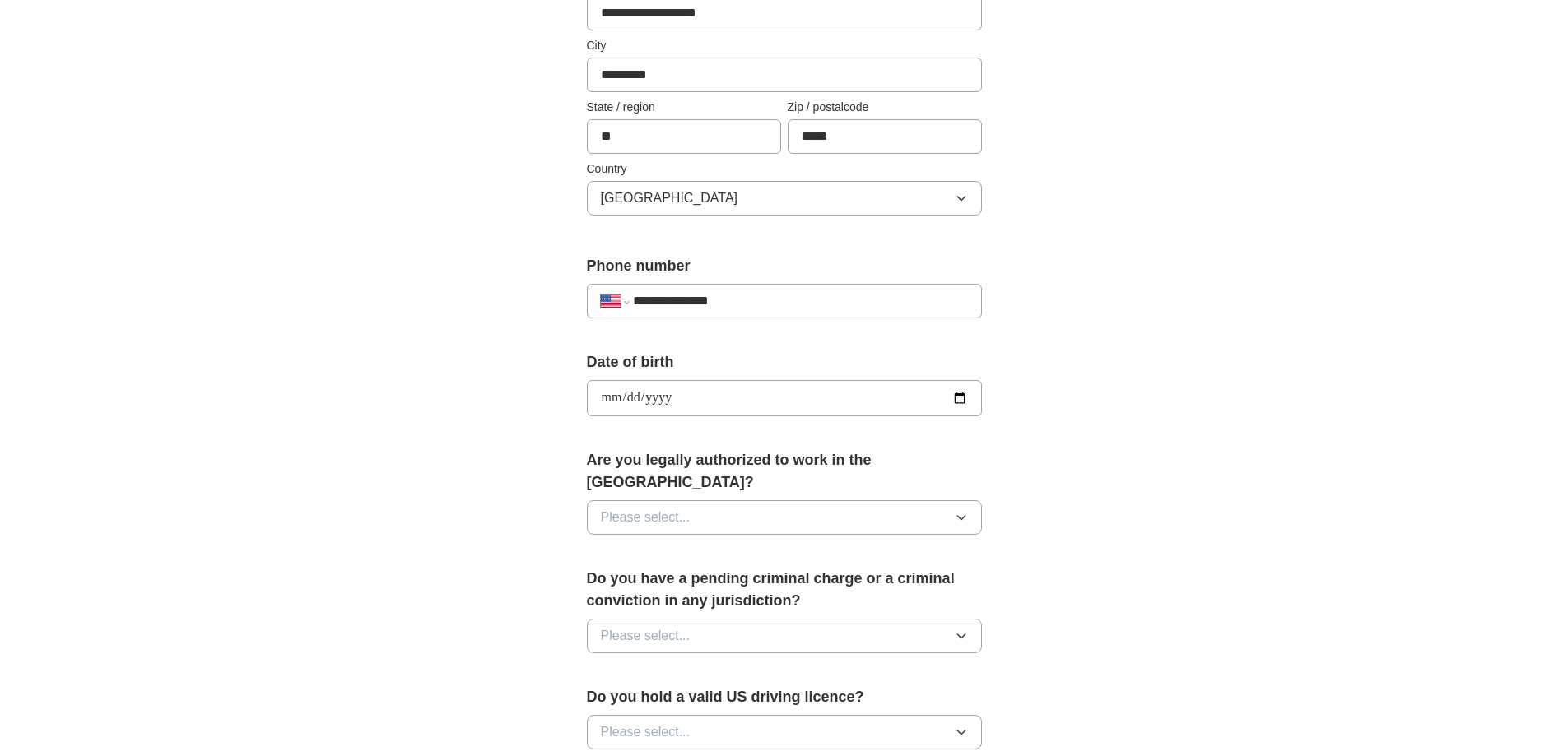
click at [885, 500] on button "Please select..." at bounding box center [784, 517] width 395 height 34
click at [742, 546] on div "Yes" at bounding box center [784, 556] width 367 height 20
click at [740, 619] on button "Please select..." at bounding box center [784, 636] width 395 height 34
click at [718, 697] on div "No" at bounding box center [784, 707] width 367 height 20
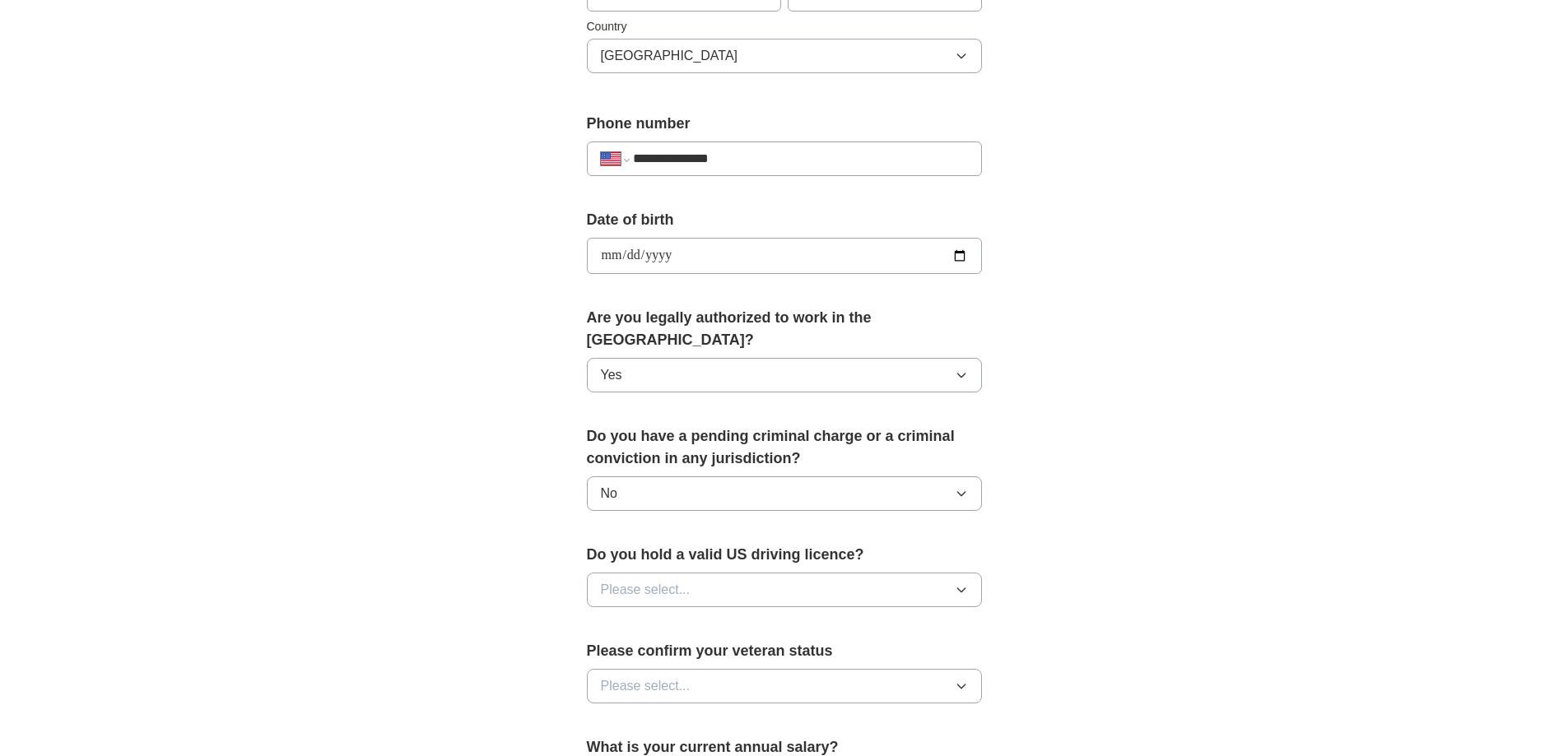
scroll to position [576, 0]
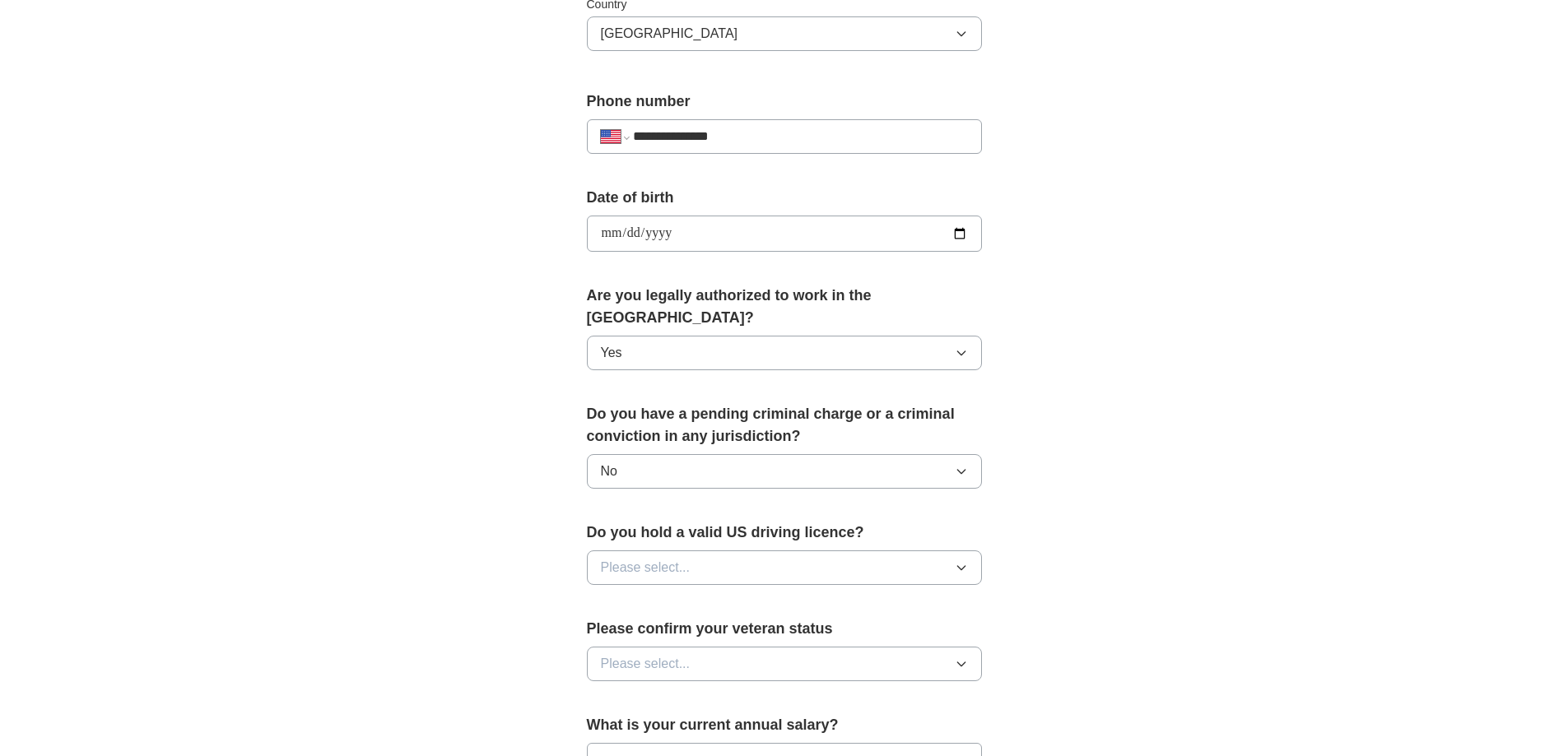
click at [776, 551] on button "Please select..." at bounding box center [784, 567] width 395 height 34
click at [765, 596] on div "Yes" at bounding box center [784, 606] width 367 height 20
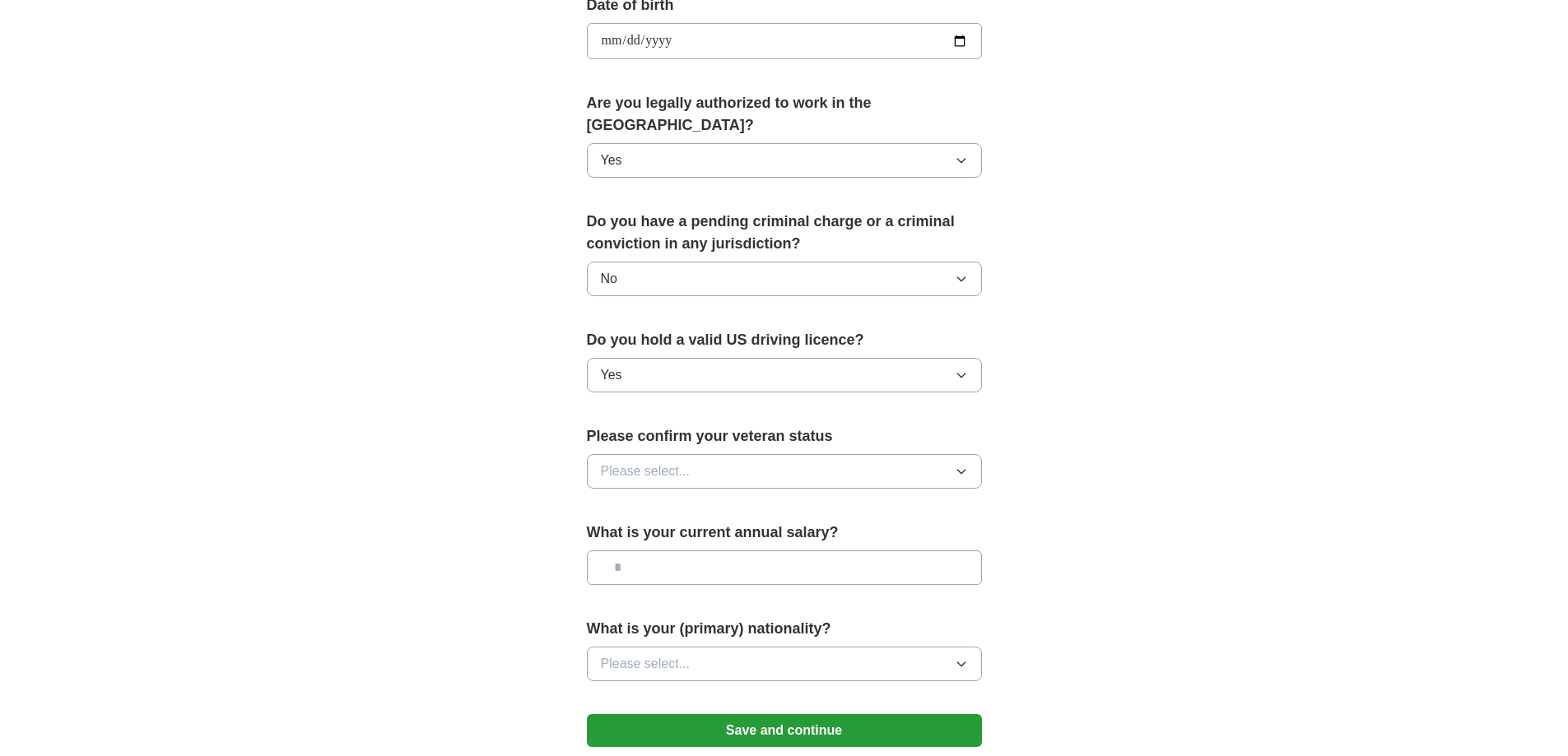
scroll to position [822, 0]
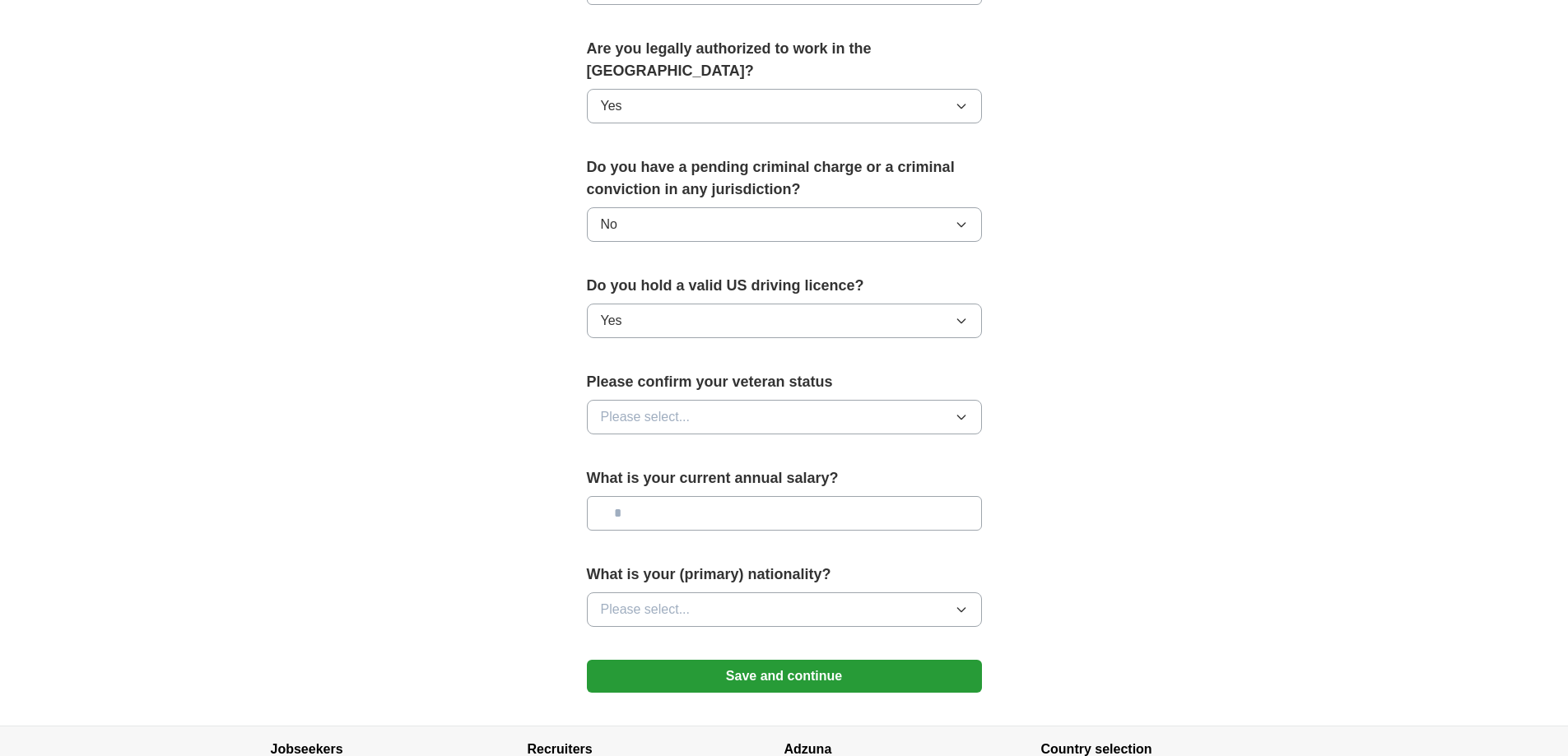
click at [806, 399] on button "Please select..." at bounding box center [784, 416] width 395 height 34
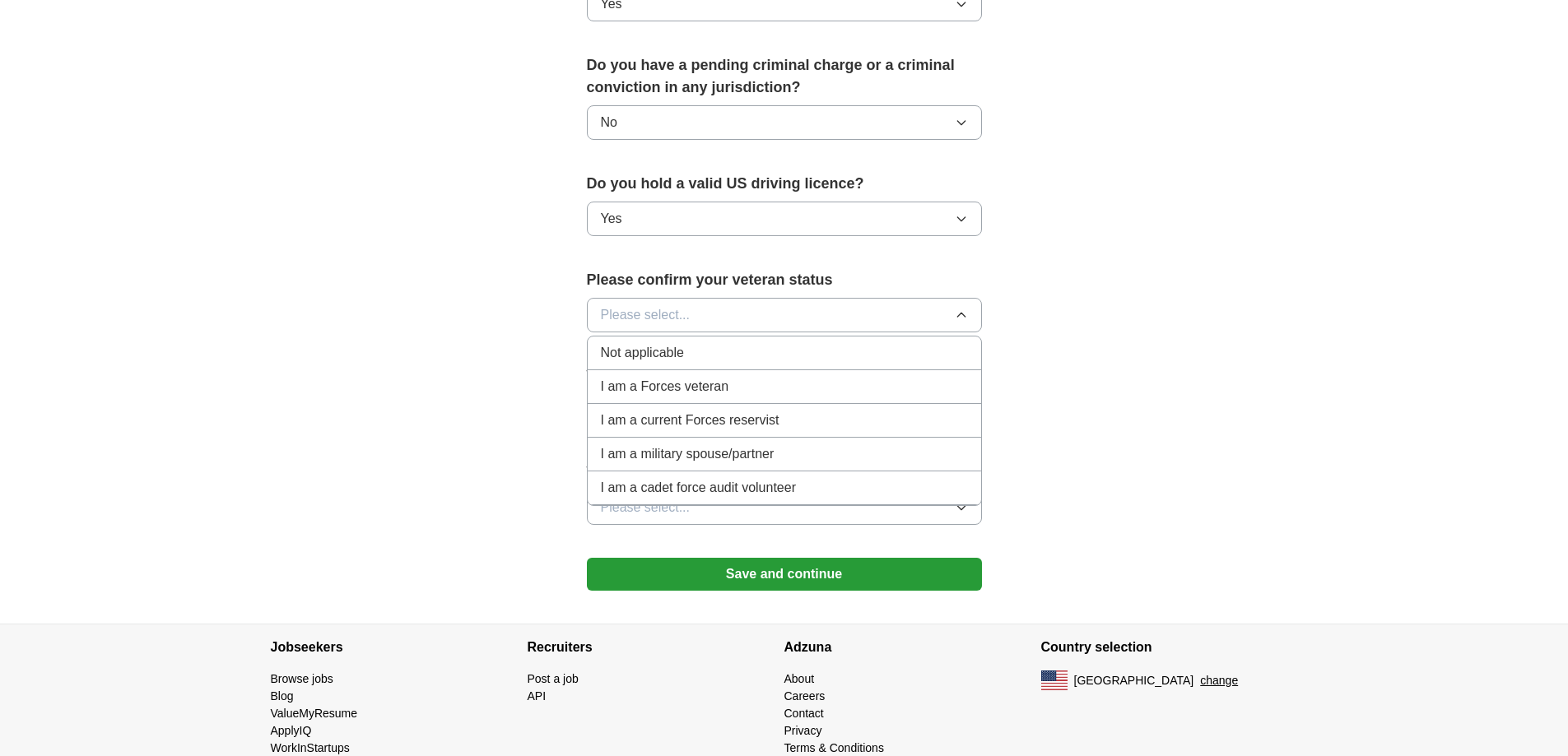
scroll to position [937, 0]
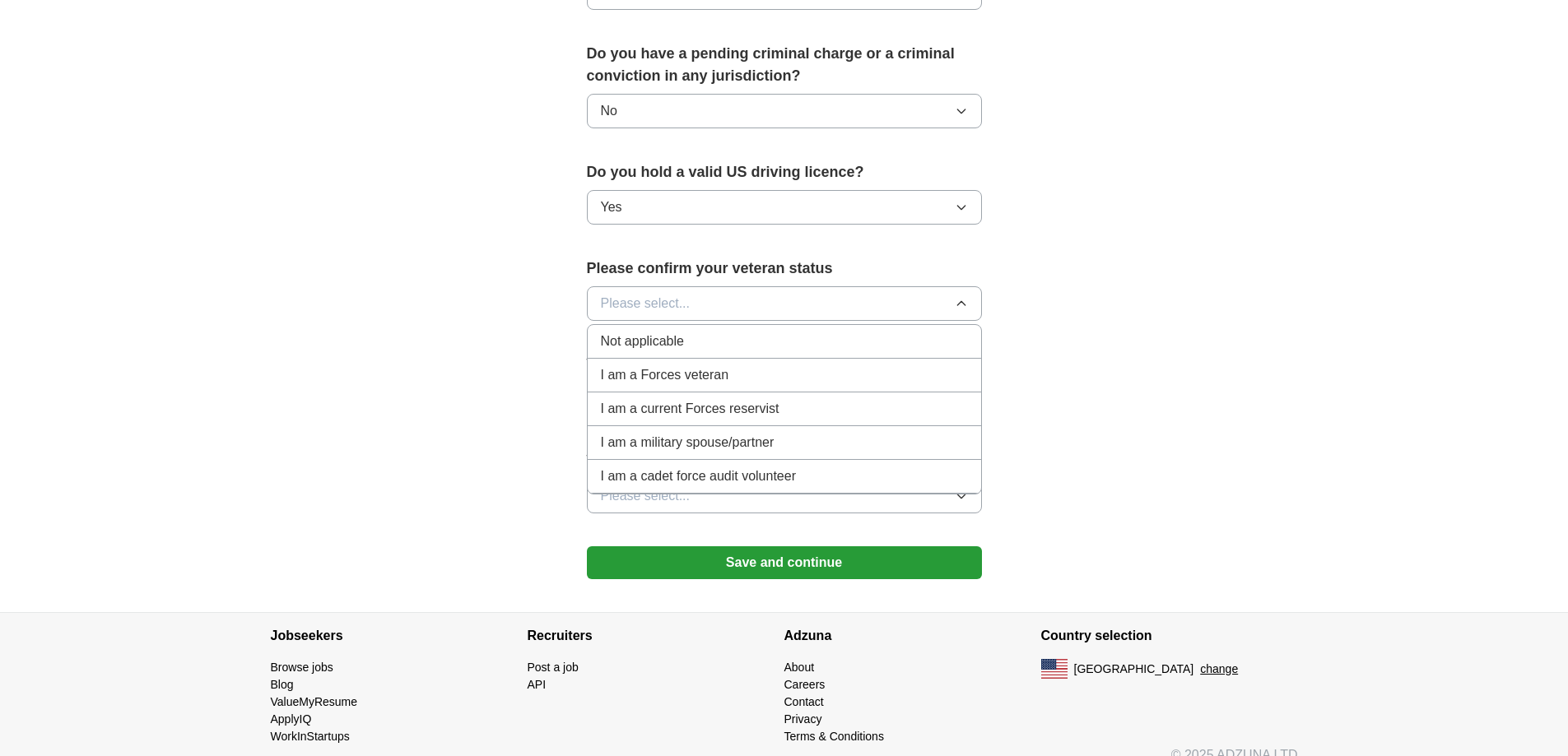
click at [679, 332] on span "Not applicable" at bounding box center [642, 342] width 83 height 20
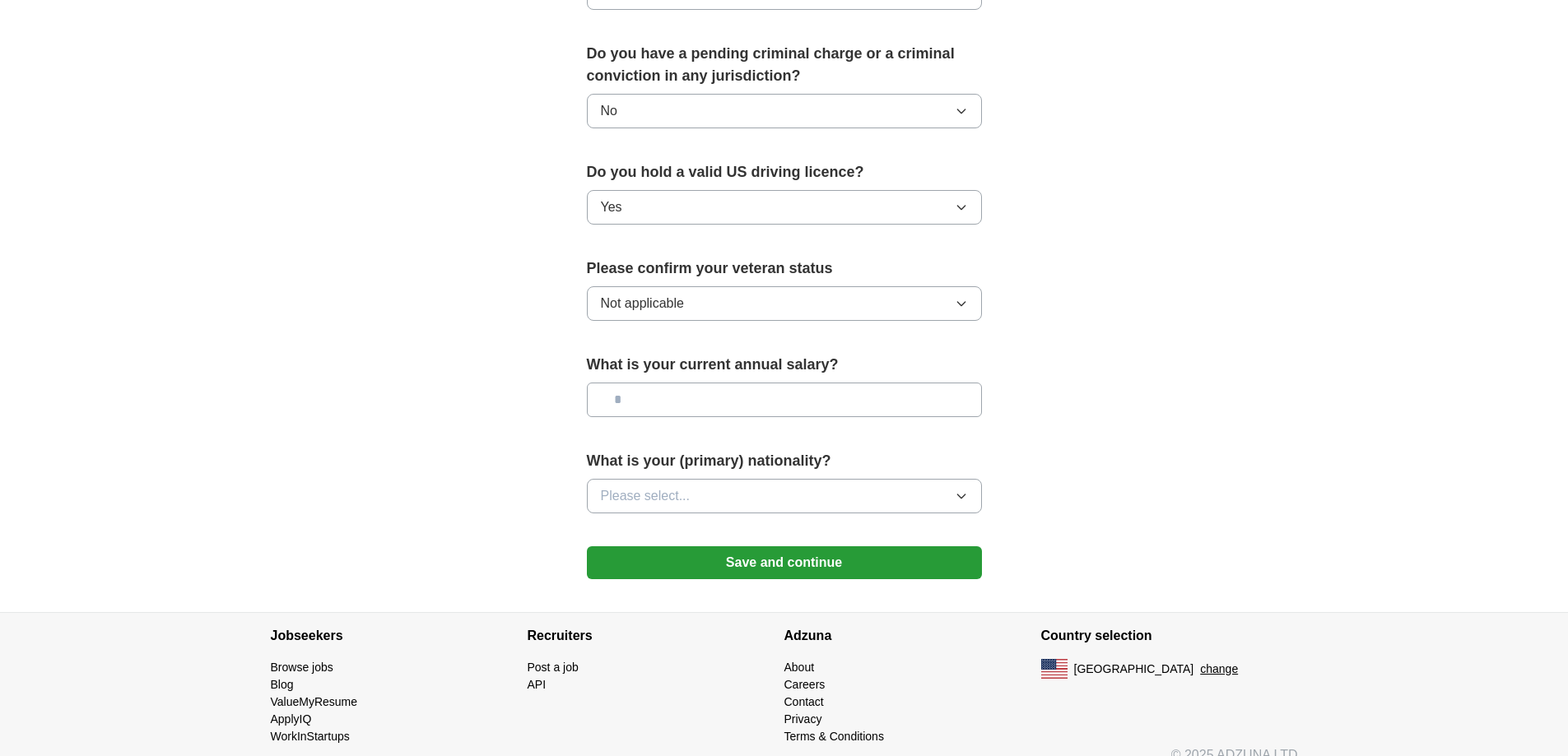
click at [805, 383] on input "text" at bounding box center [784, 399] width 395 height 34
type input "*******"
click at [952, 479] on button "Please select..." at bounding box center [784, 495] width 395 height 34
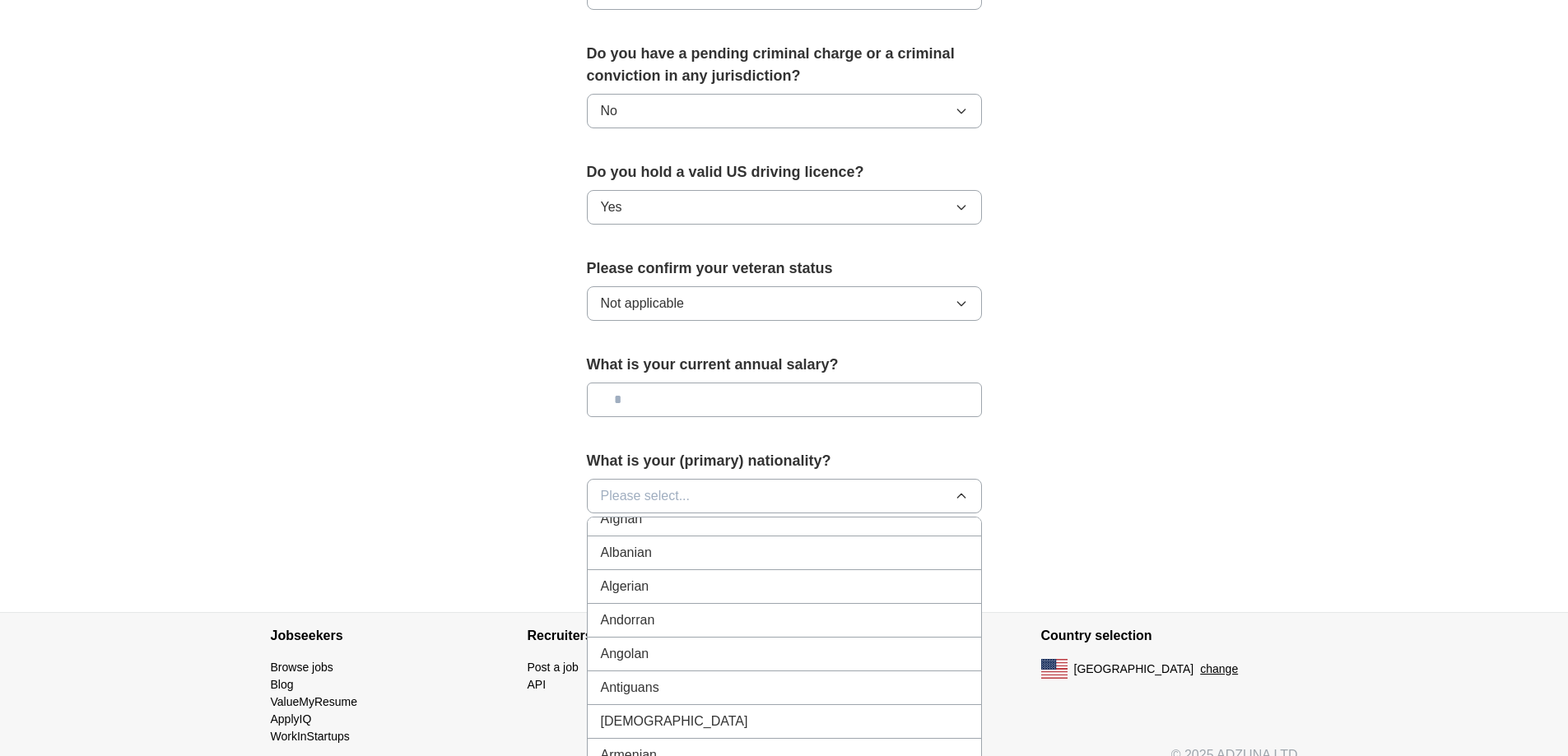
scroll to position [0, 0]
click at [773, 525] on div "American" at bounding box center [784, 534] width 367 height 20
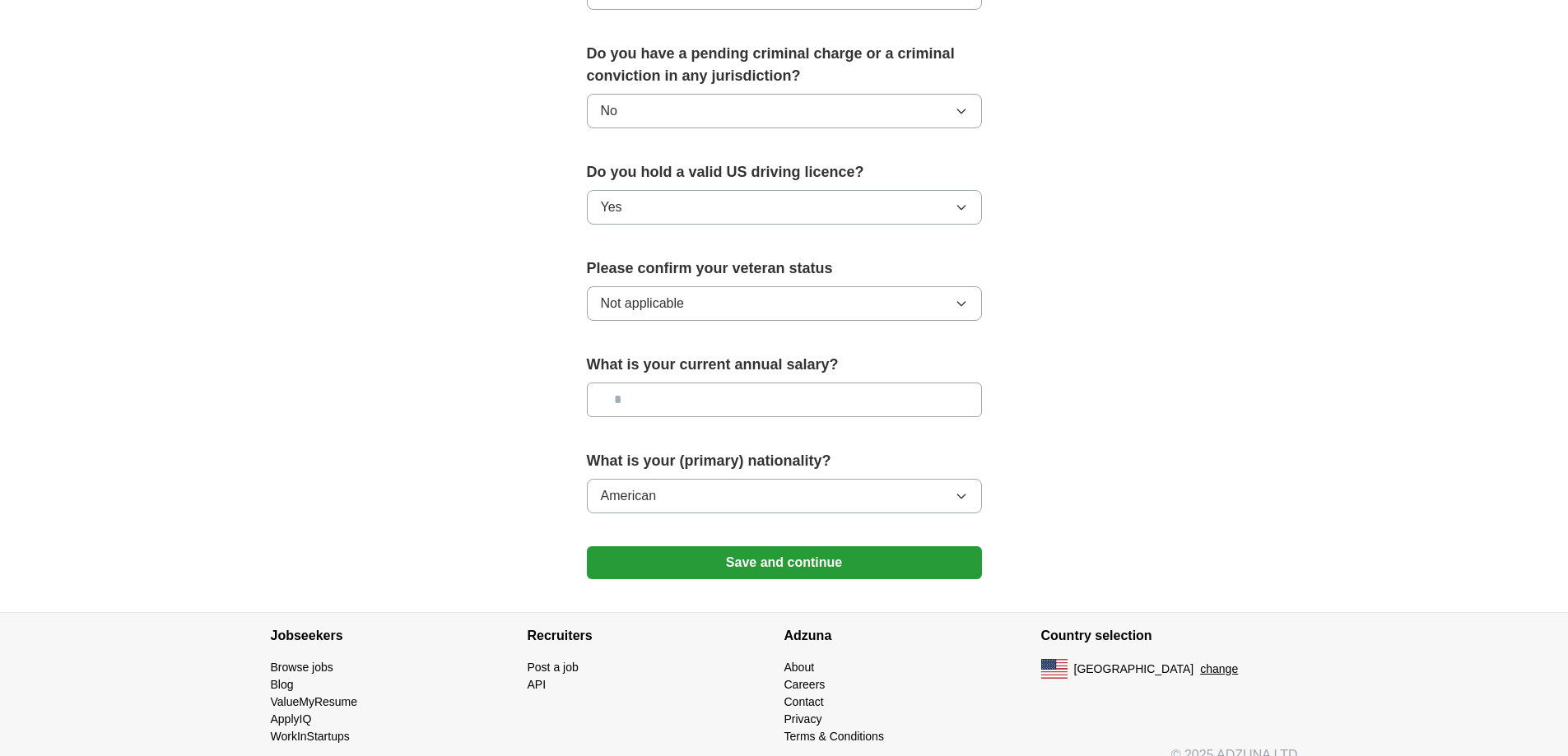
click at [785, 546] on button "Save and continue" at bounding box center [784, 563] width 395 height 33
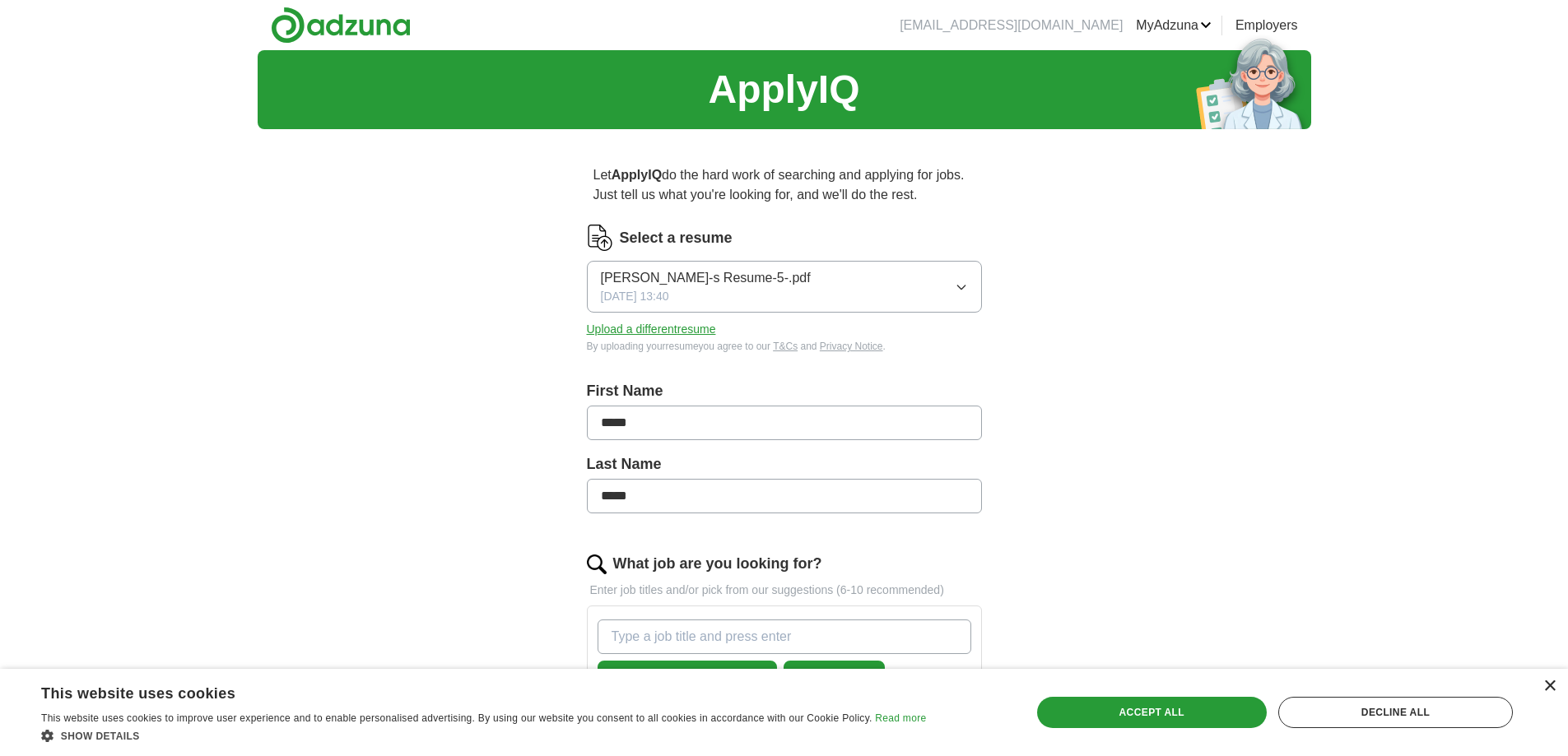
click at [1552, 692] on div "×" at bounding box center [1549, 687] width 13 height 13
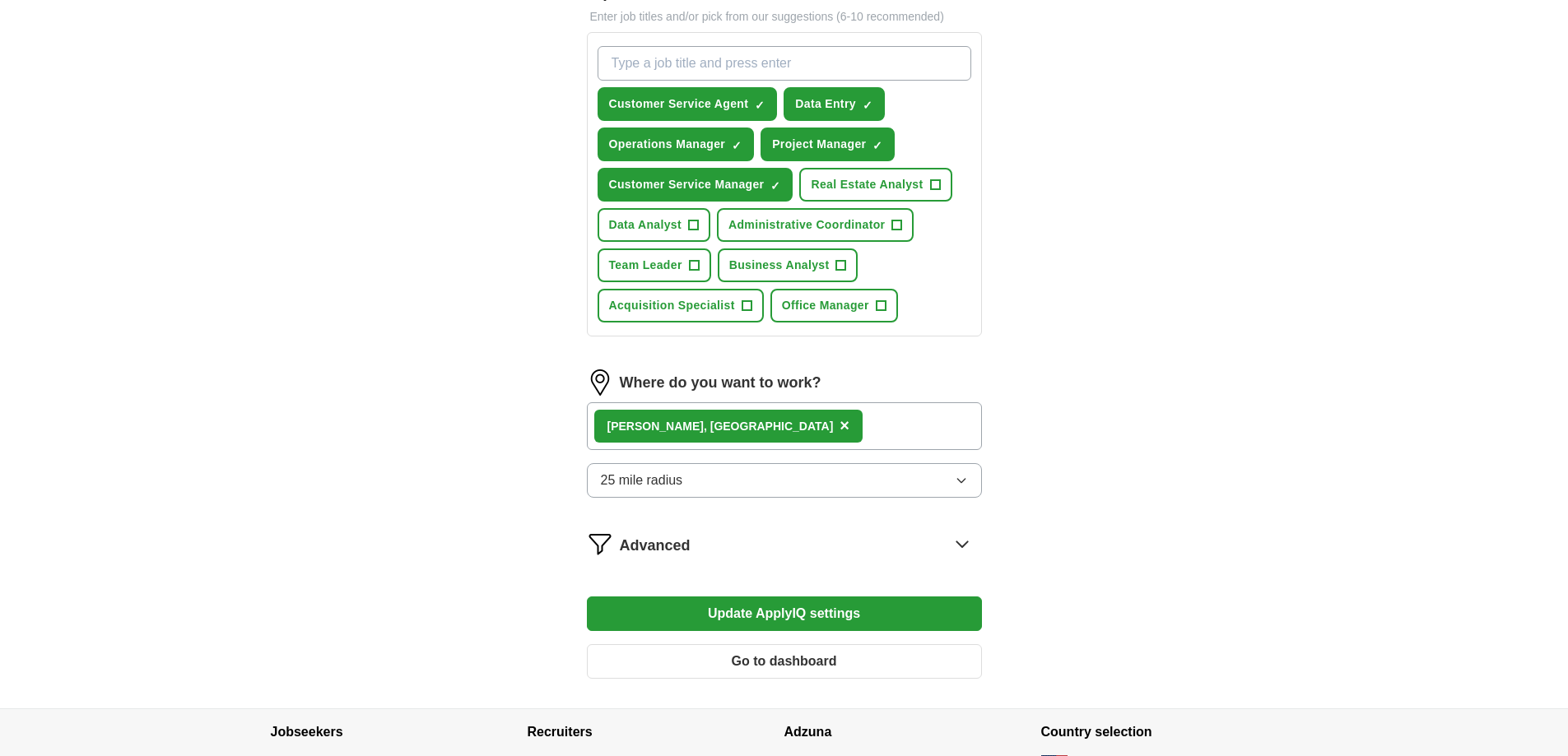
scroll to position [693, 0]
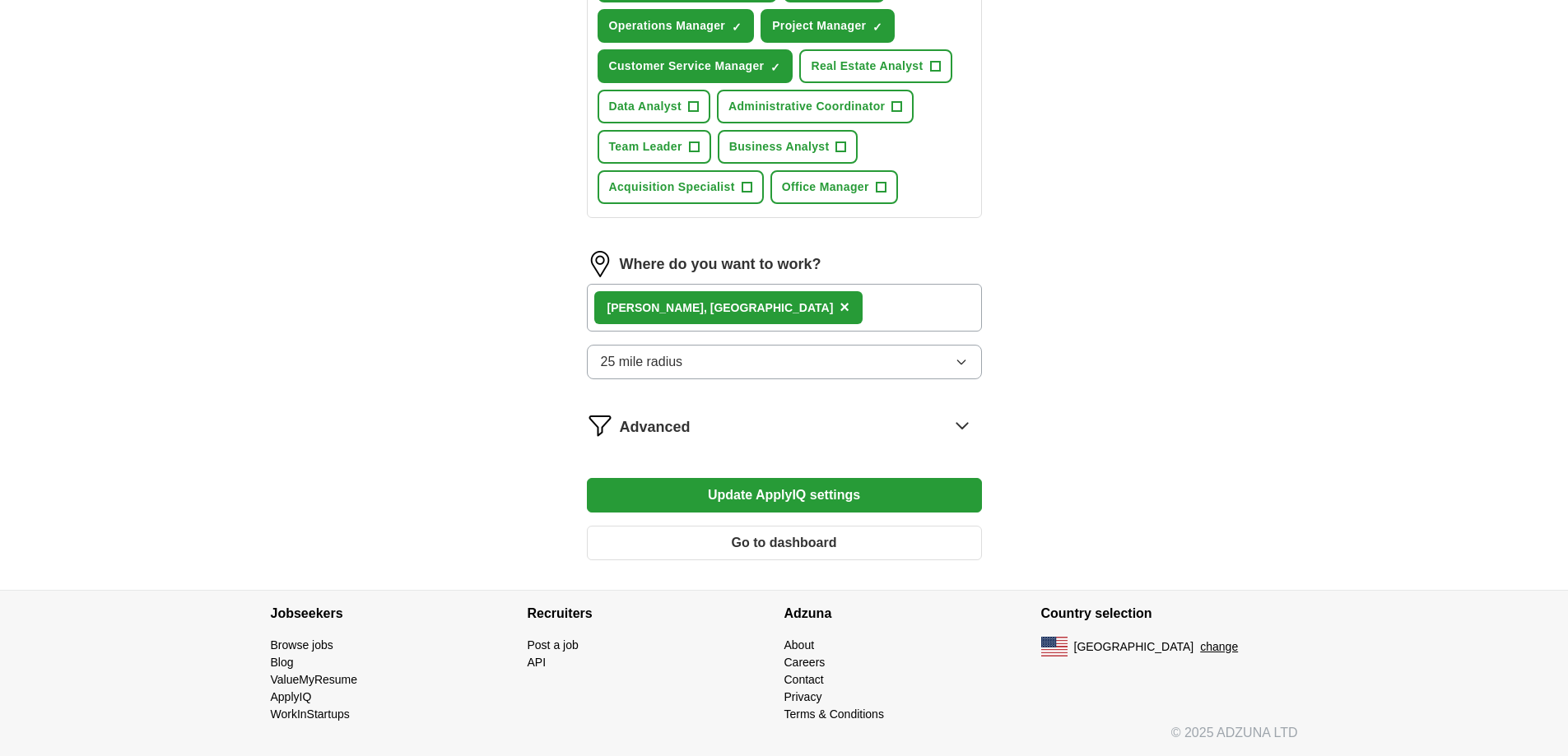
click at [825, 541] on button "Go to dashboard" at bounding box center [784, 542] width 395 height 34
